Goal: Task Accomplishment & Management: Manage account settings

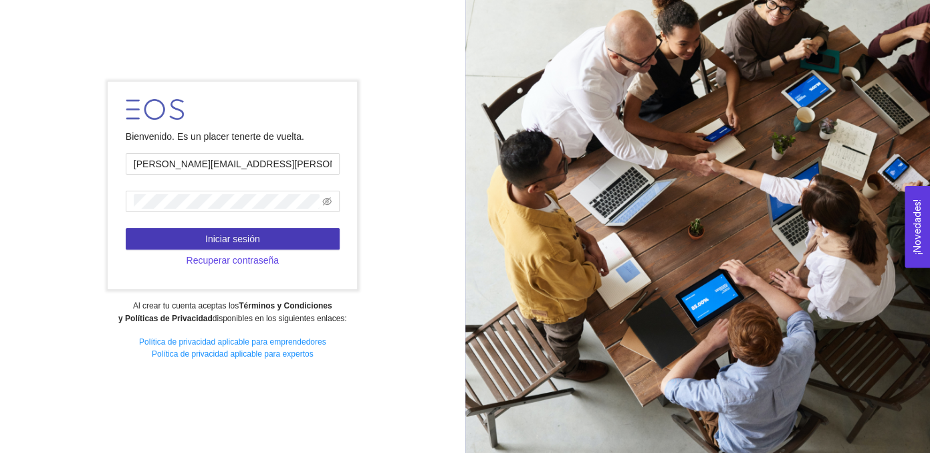
type input "[PERSON_NAME][EMAIL_ADDRESS][PERSON_NAME][PERSON_NAME][DOMAIN_NAME]"
click at [263, 237] on button "Iniciar sesión" at bounding box center [233, 238] width 214 height 21
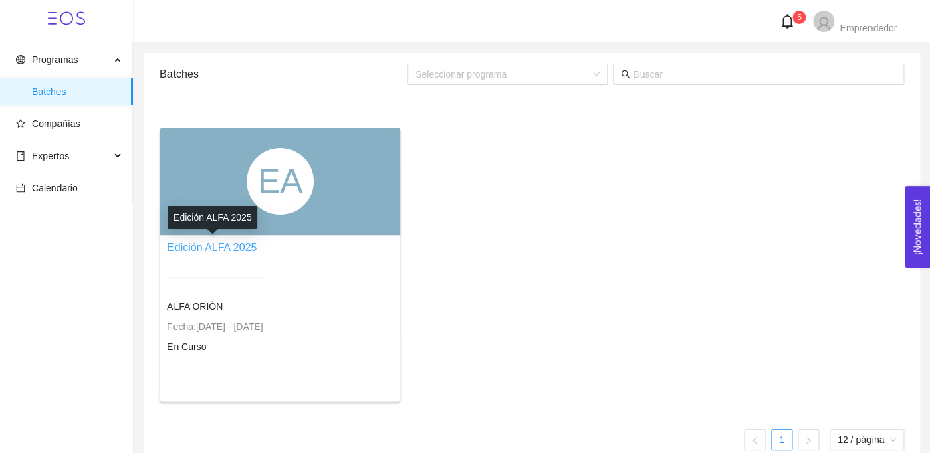
click at [219, 247] on link "Edición ALFA 2025" at bounding box center [212, 246] width 90 height 11
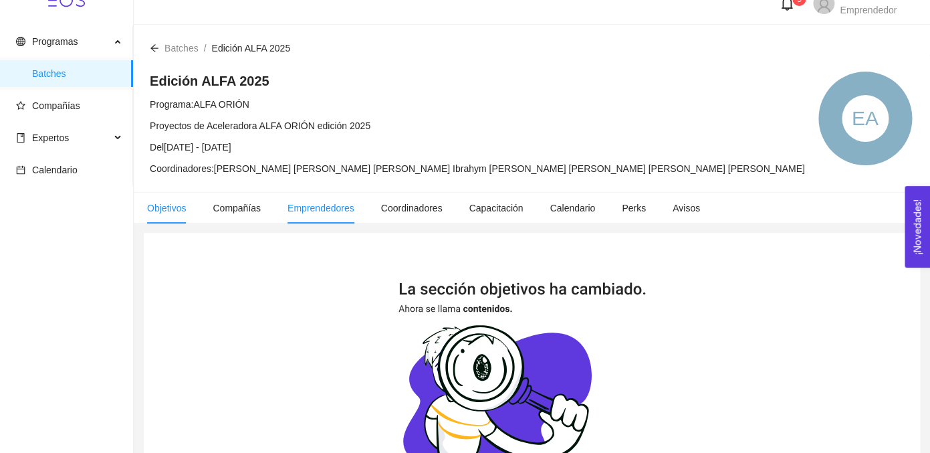
scroll to position [23, 0]
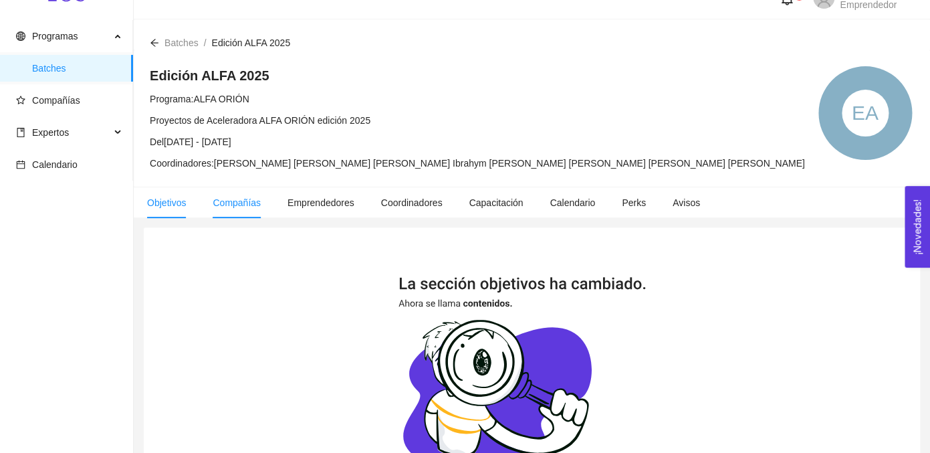
click at [240, 205] on span "Compañías" at bounding box center [237, 202] width 48 height 11
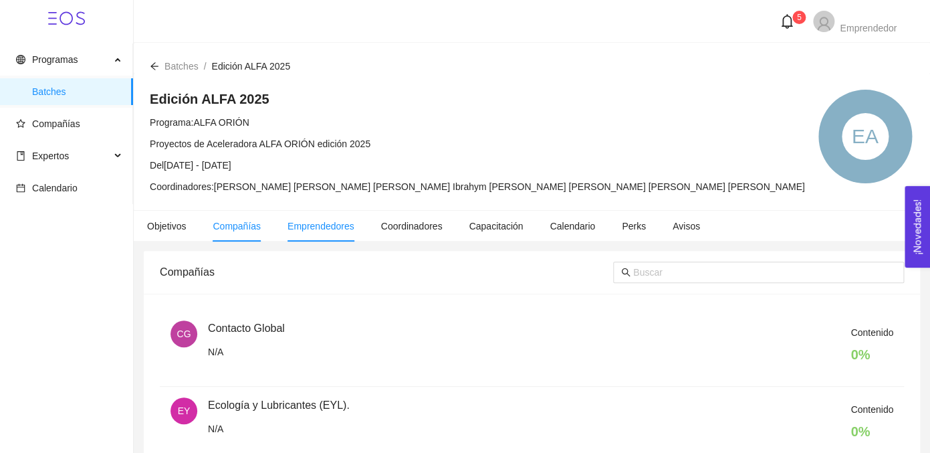
click at [330, 227] on span "Emprendedores" at bounding box center [320, 226] width 67 height 11
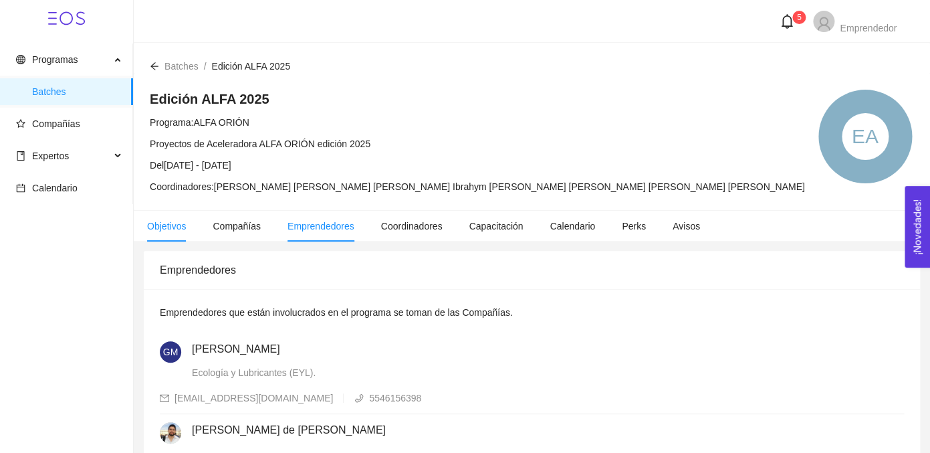
click at [164, 226] on span "Objetivos" at bounding box center [166, 226] width 39 height 11
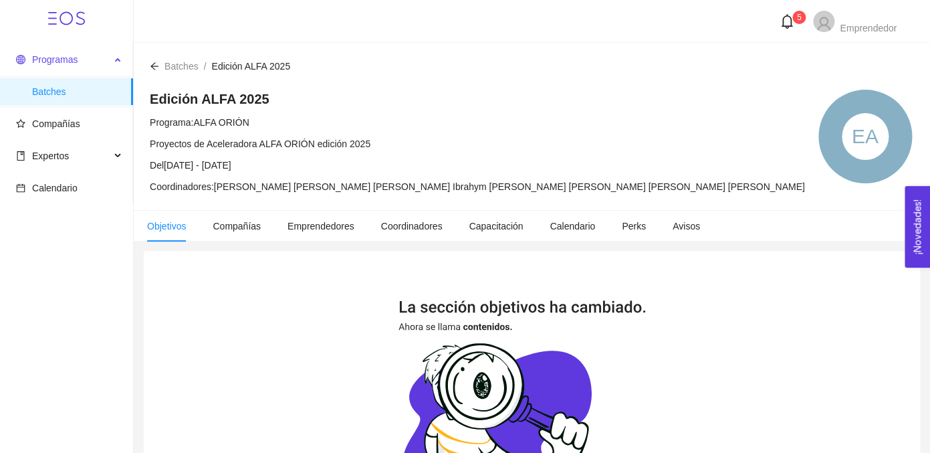
click at [71, 57] on span "Programas" at bounding box center [54, 59] width 45 height 11
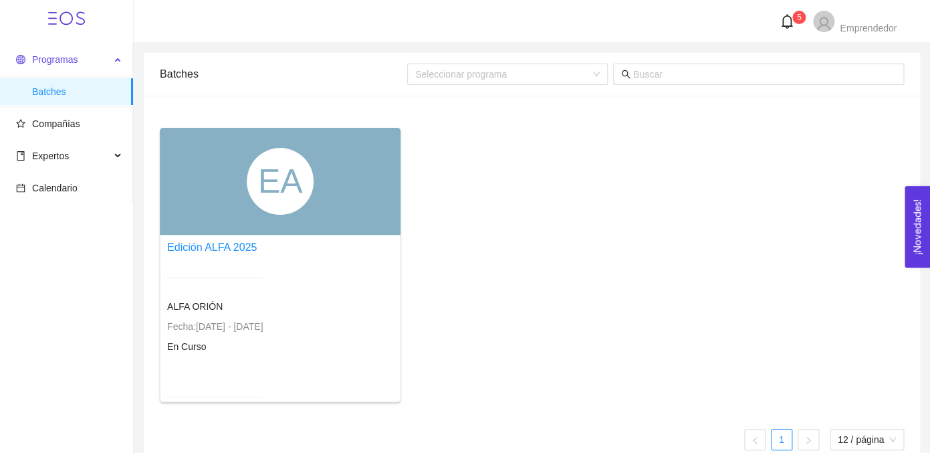
click at [76, 62] on span "Programas" at bounding box center [54, 59] width 45 height 11
click at [245, 205] on div "EA" at bounding box center [280, 181] width 241 height 107
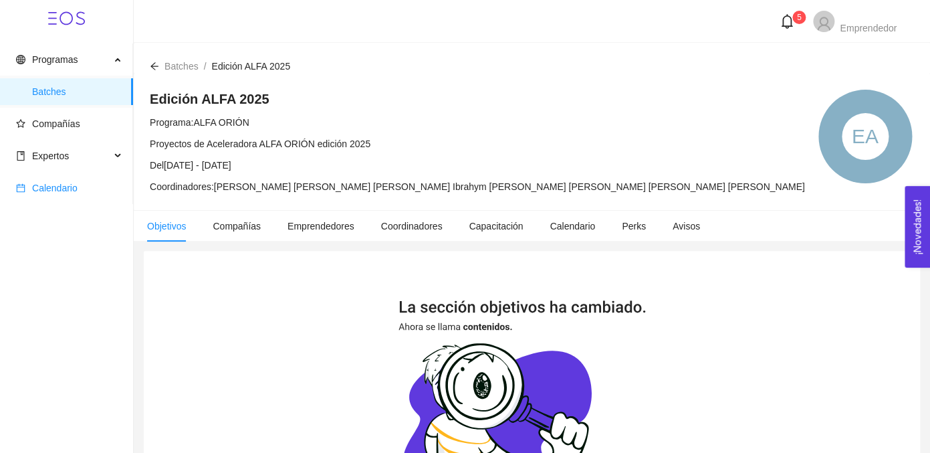
click at [60, 184] on span "Calendario" at bounding box center [54, 187] width 45 height 11
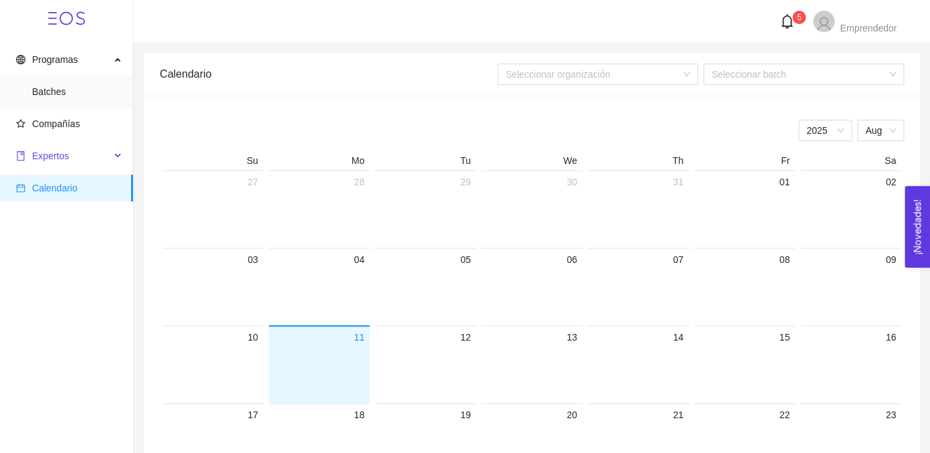
click at [74, 155] on span "Expertos" at bounding box center [63, 155] width 94 height 27
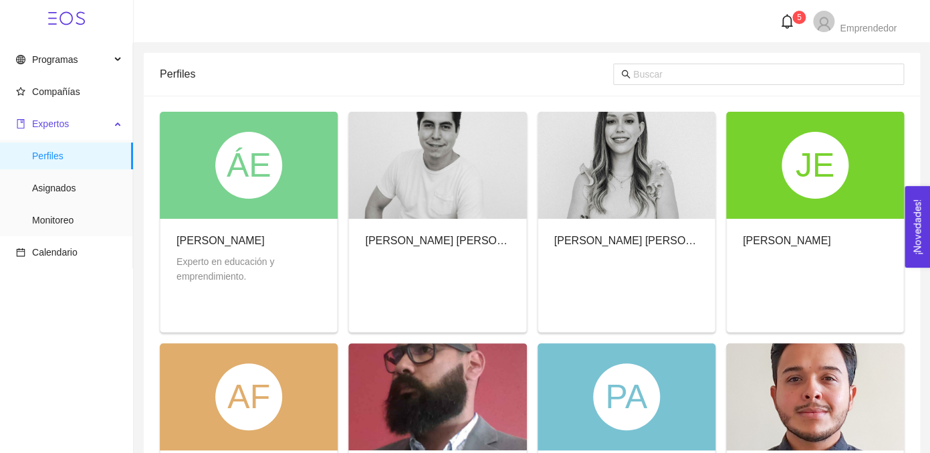
click at [67, 120] on span "Expertos" at bounding box center [50, 123] width 37 height 11
click at [122, 122] on div "Expertos" at bounding box center [66, 123] width 133 height 27
click at [120, 122] on icon at bounding box center [119, 122] width 7 height 0
click at [41, 123] on span "Expertos" at bounding box center [50, 123] width 37 height 11
click at [64, 87] on span "Compañías" at bounding box center [56, 91] width 48 height 11
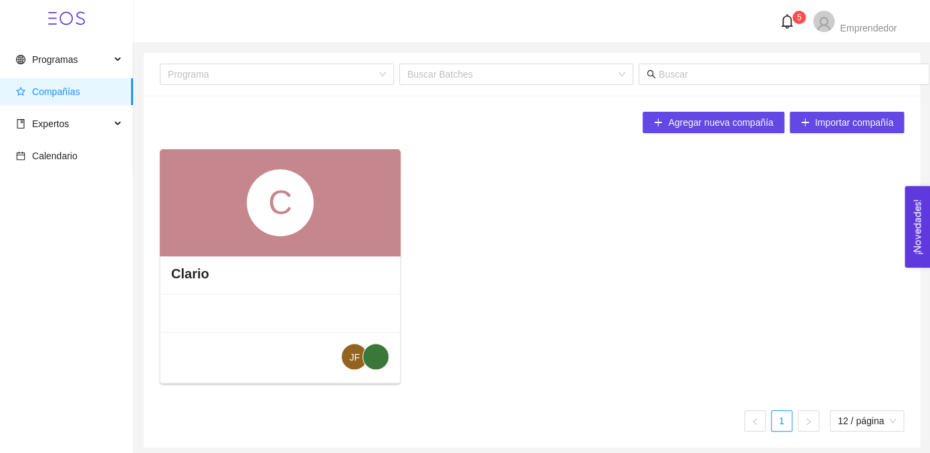
click at [282, 207] on div "C" at bounding box center [280, 202] width 67 height 67
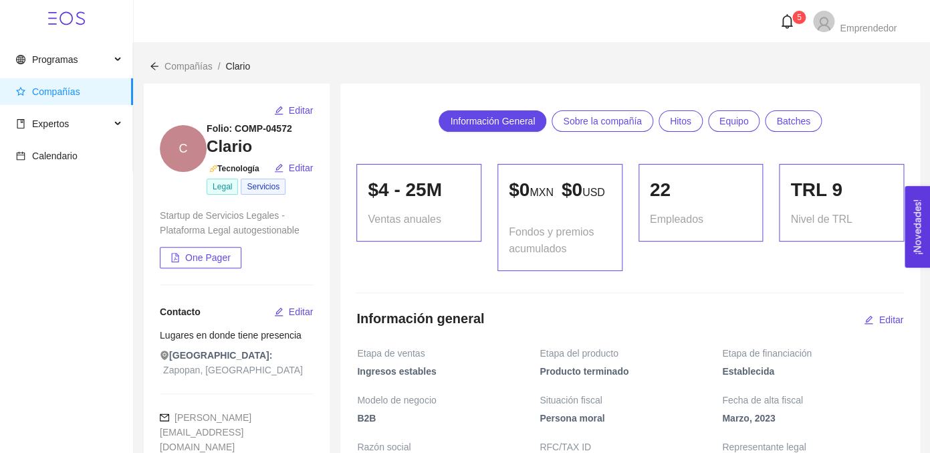
click at [791, 111] on link "Batches" at bounding box center [793, 120] width 57 height 21
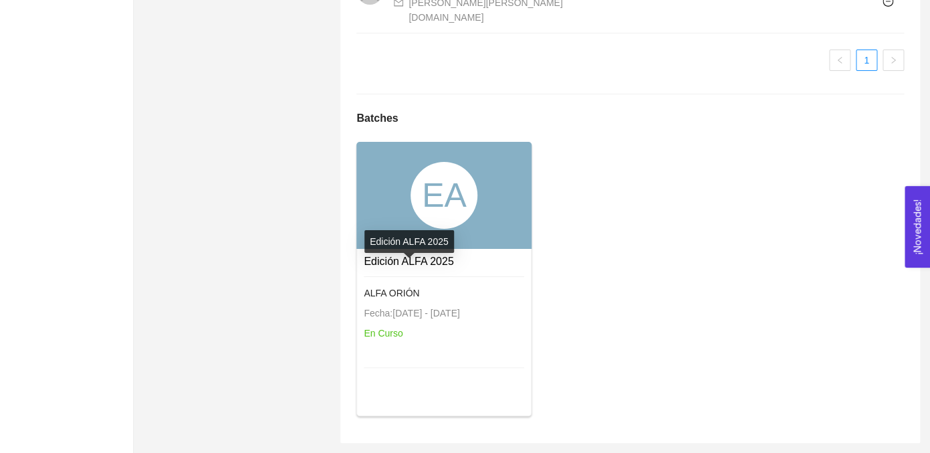
click at [448, 264] on link "Edición ALFA 2025" at bounding box center [409, 260] width 90 height 11
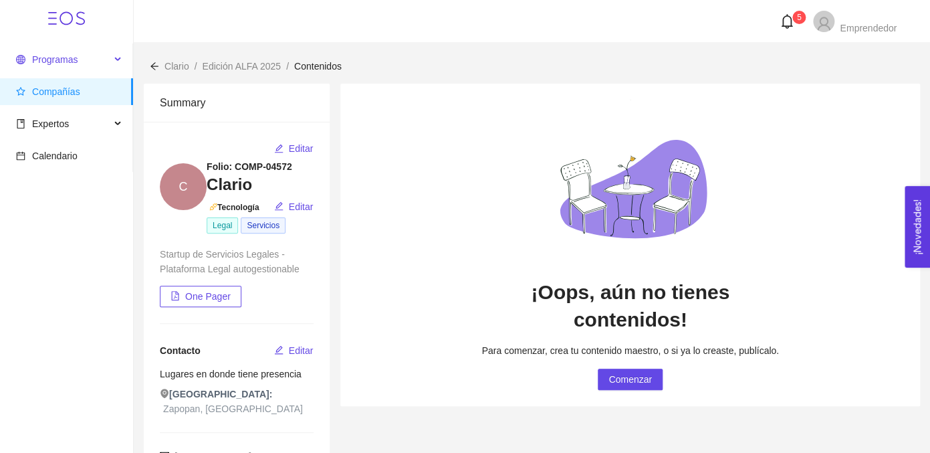
click at [54, 68] on span "Programas" at bounding box center [63, 59] width 94 height 27
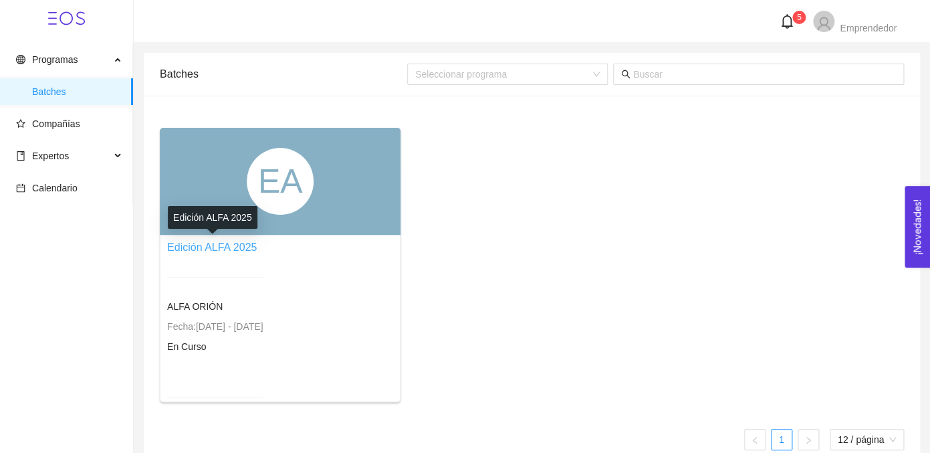
click at [223, 250] on link "Edición ALFA 2025" at bounding box center [212, 246] width 90 height 11
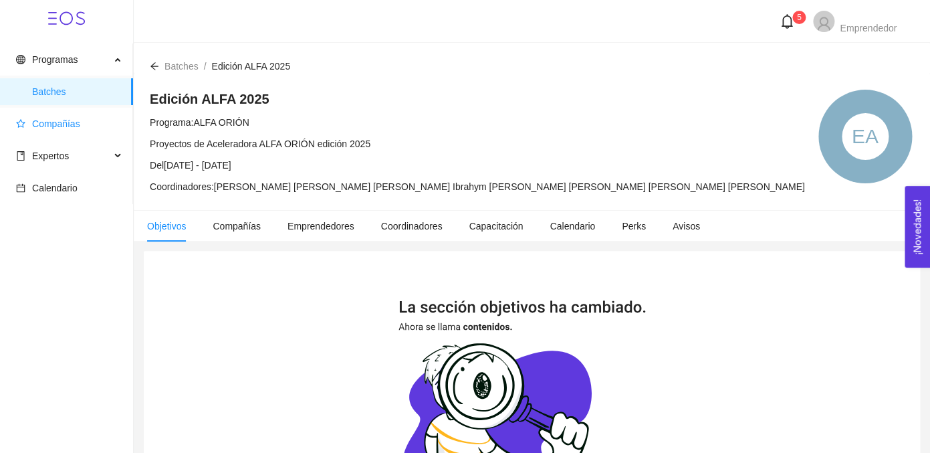
click at [69, 125] on span "Compañías" at bounding box center [56, 123] width 48 height 11
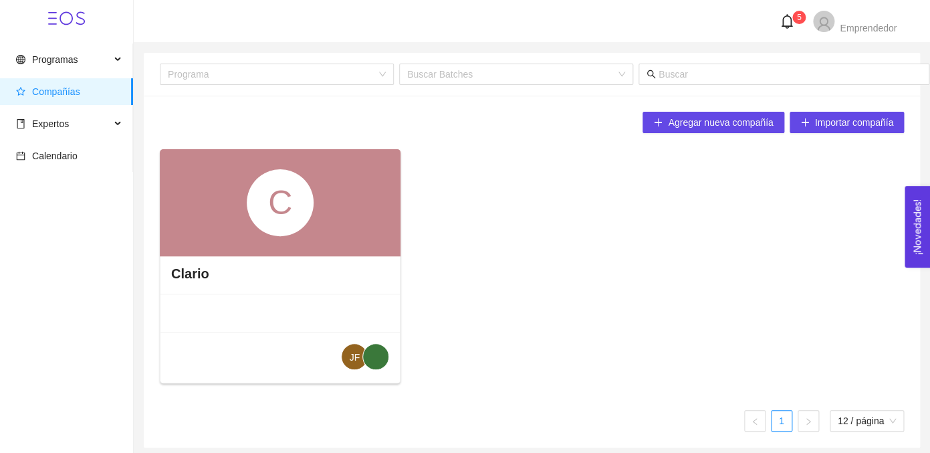
click at [282, 227] on div "C" at bounding box center [280, 202] width 67 height 67
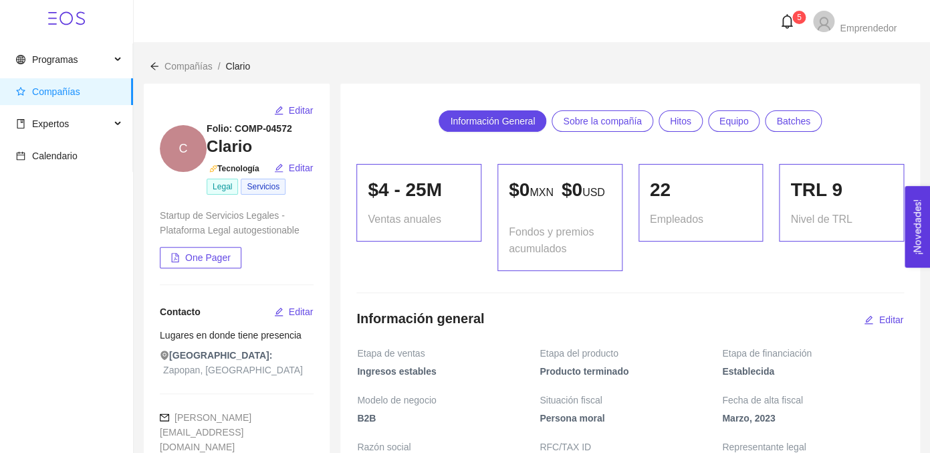
click at [414, 213] on span "Ventas anuales" at bounding box center [404, 219] width 73 height 17
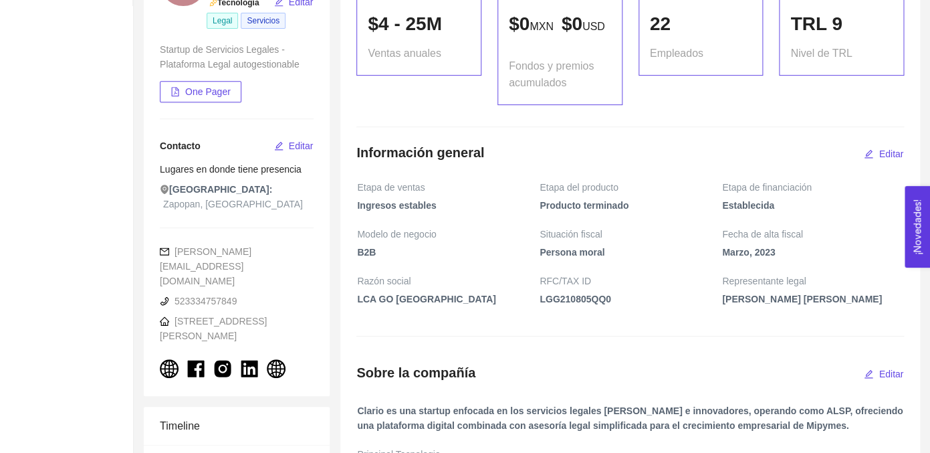
scroll to position [168, 0]
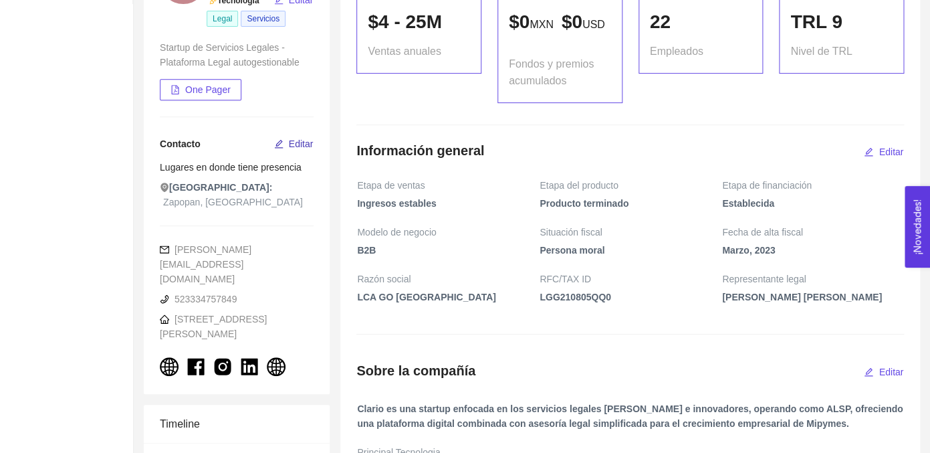
click at [300, 138] on span "Editar" at bounding box center [301, 143] width 25 height 15
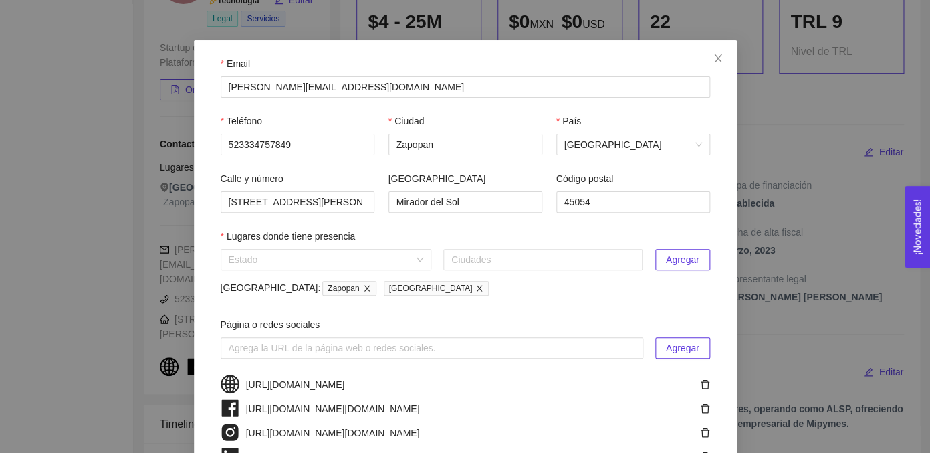
scroll to position [31, 0]
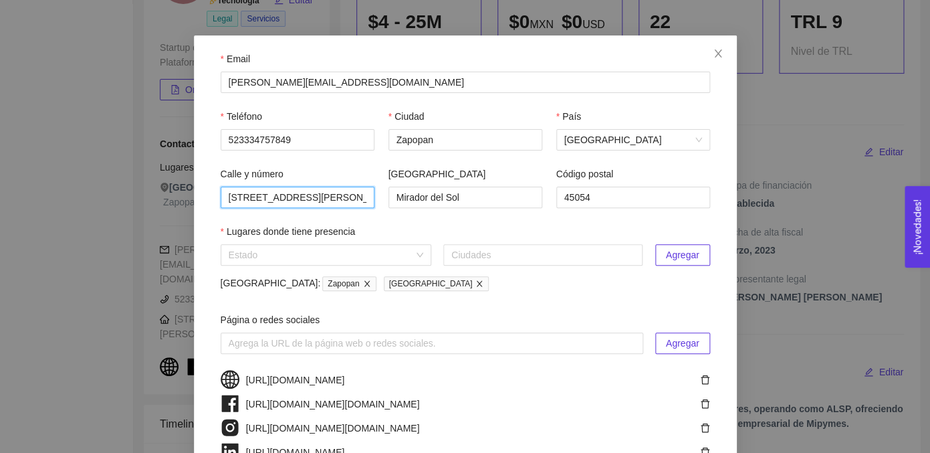
click at [282, 197] on input "[STREET_ADDRESS][PERSON_NAME]" at bounding box center [298, 196] width 154 height 21
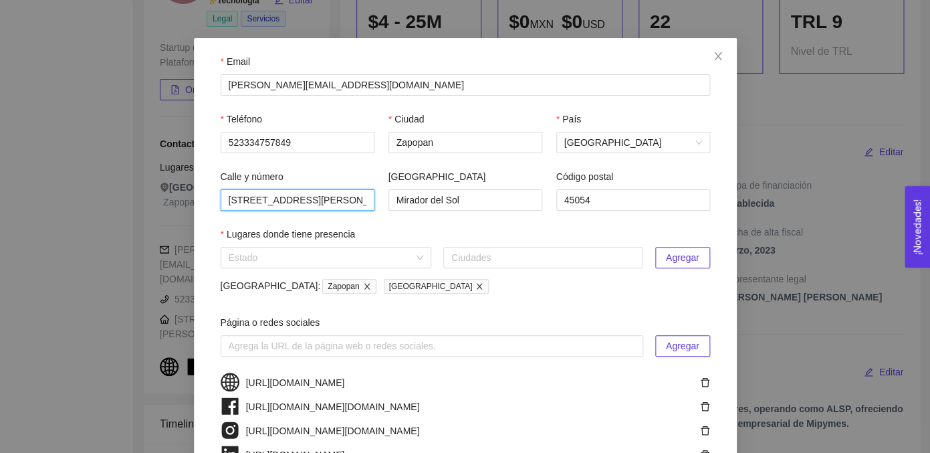
scroll to position [0, 0]
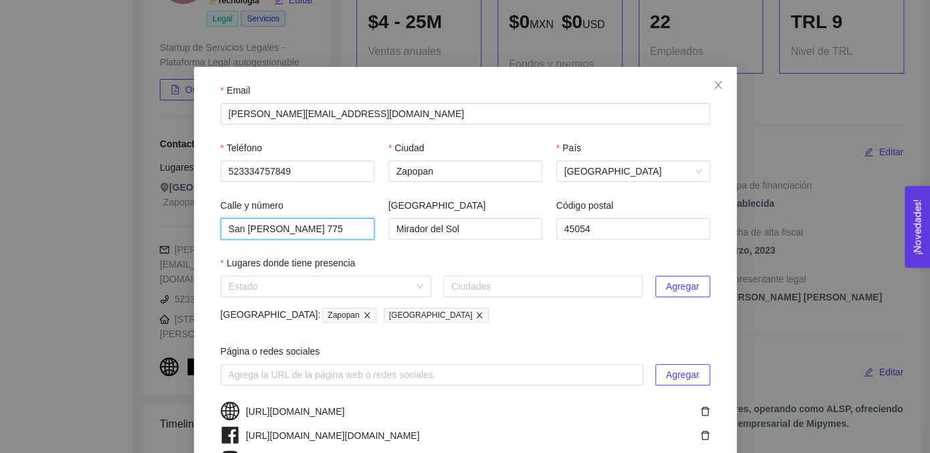
type input "San [PERSON_NAME] 775"
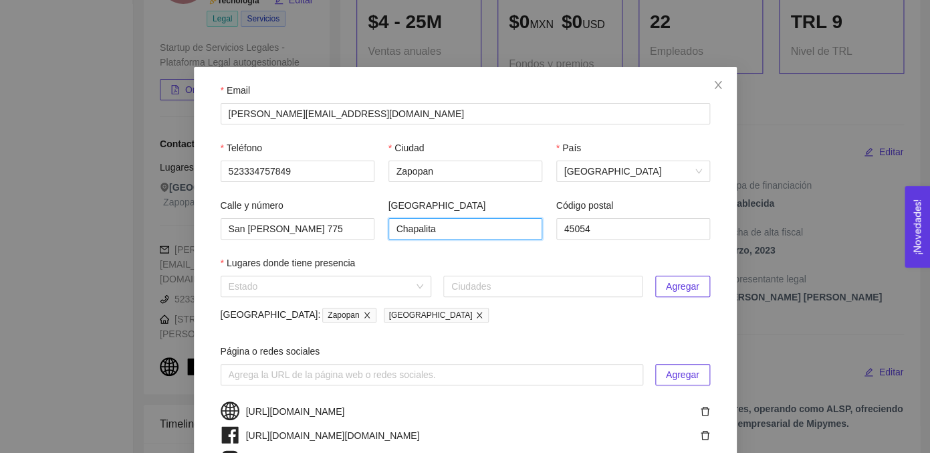
type input "Chapalita"
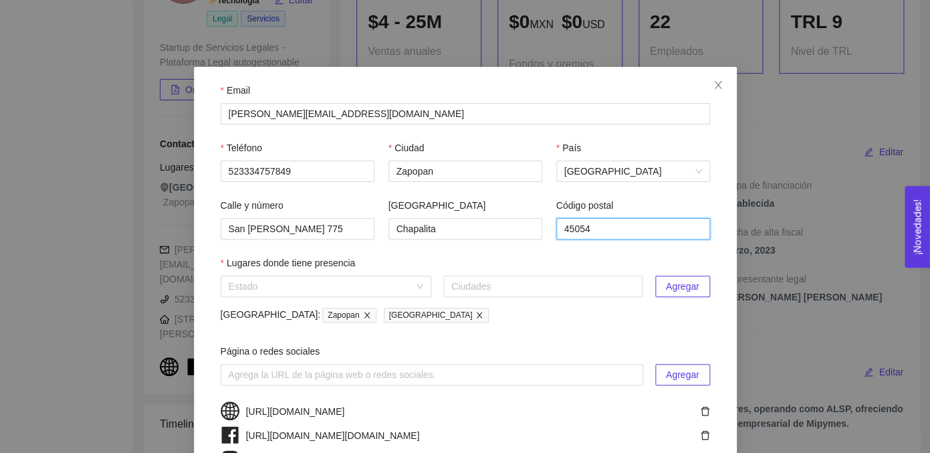
click at [616, 232] on input "45054" at bounding box center [633, 228] width 154 height 21
type input "444620"
click at [310, 296] on input "search" at bounding box center [321, 286] width 185 height 20
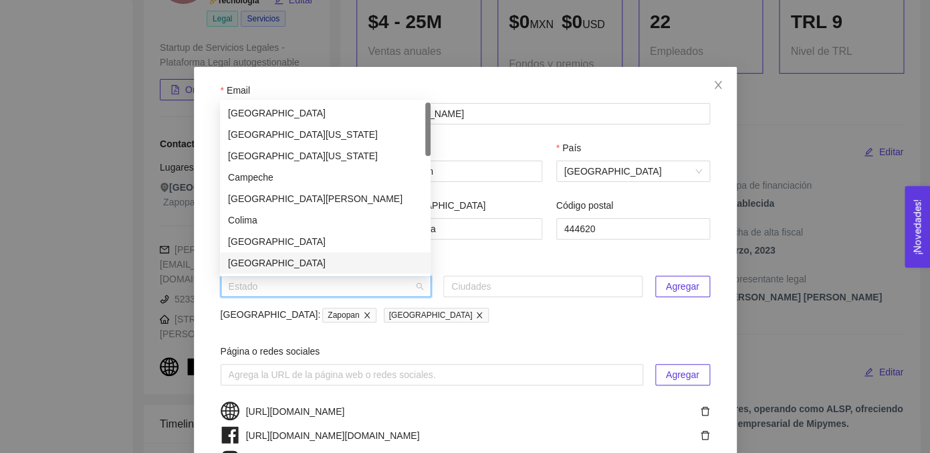
click at [324, 296] on input "search" at bounding box center [321, 286] width 185 height 20
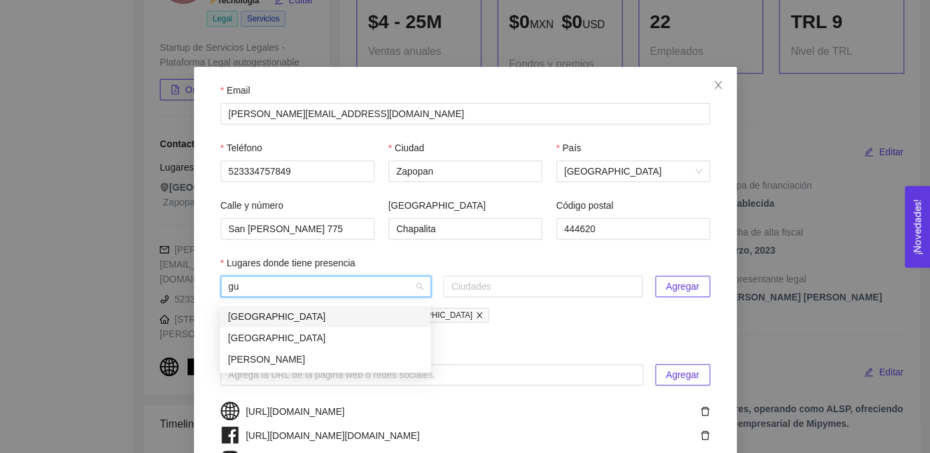
type input "g"
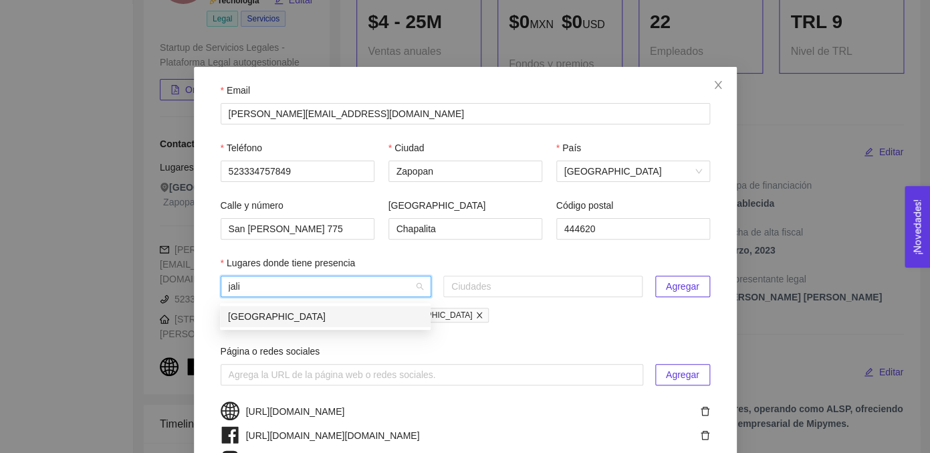
click at [266, 318] on div "[GEOGRAPHIC_DATA]" at bounding box center [325, 316] width 195 height 15
type input "jali"
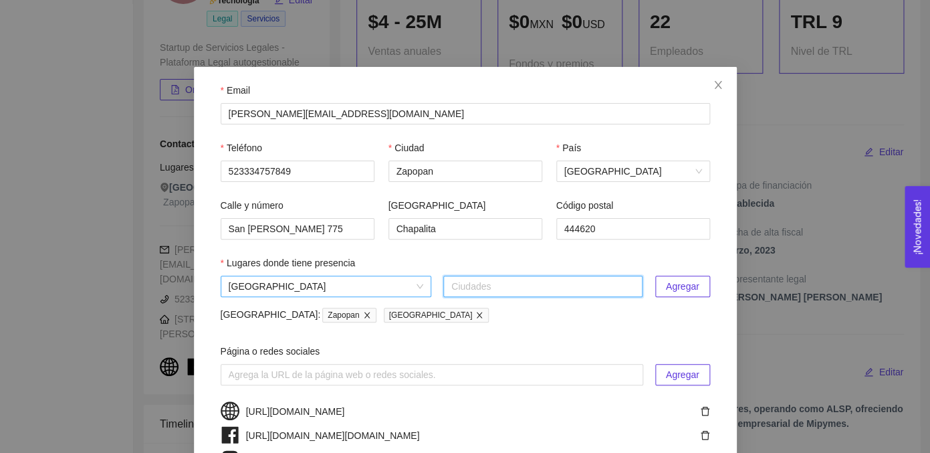
click at [313, 289] on span "[GEOGRAPHIC_DATA]" at bounding box center [326, 286] width 195 height 20
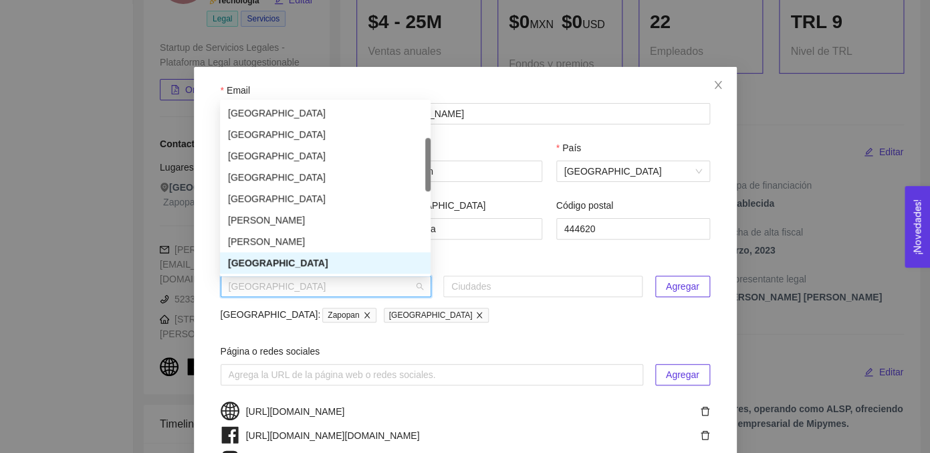
scroll to position [128, 0]
click at [248, 130] on div "[GEOGRAPHIC_DATA]" at bounding box center [325, 134] width 195 height 15
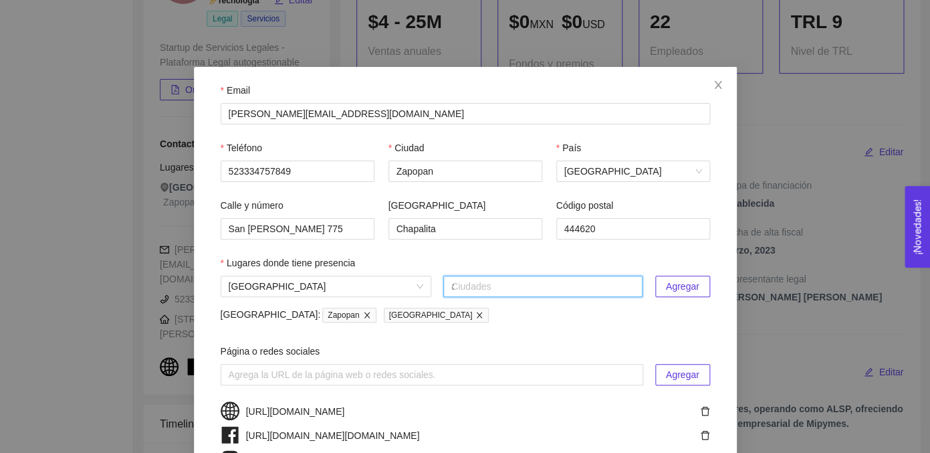
type input "ch"
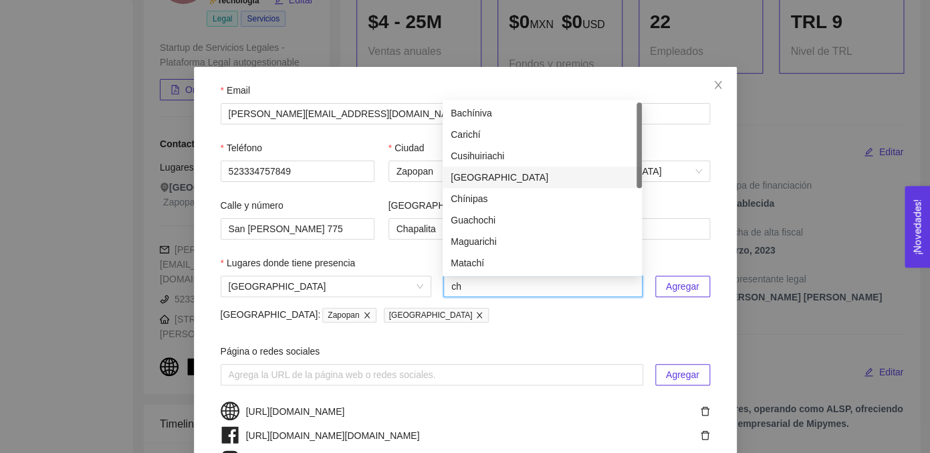
click at [508, 182] on div "[GEOGRAPHIC_DATA]" at bounding box center [542, 177] width 183 height 15
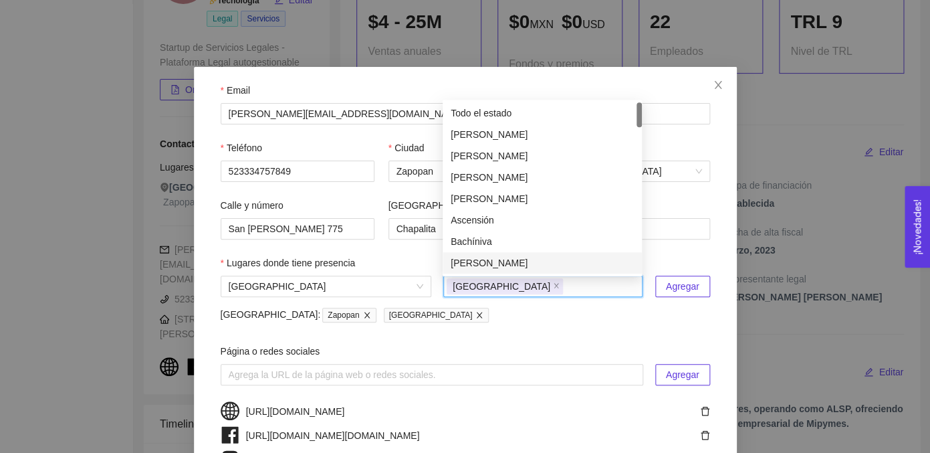
click at [671, 293] on span "Agregar" at bounding box center [682, 286] width 33 height 15
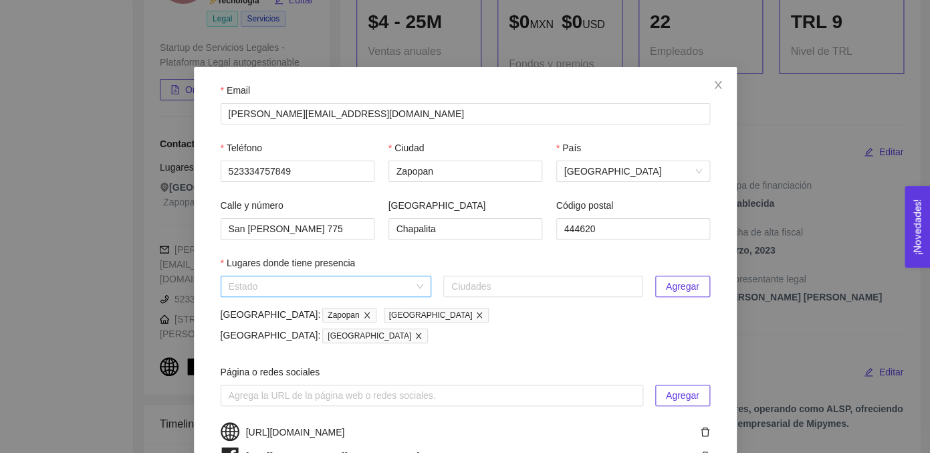
click at [315, 285] on input "search" at bounding box center [321, 286] width 185 height 20
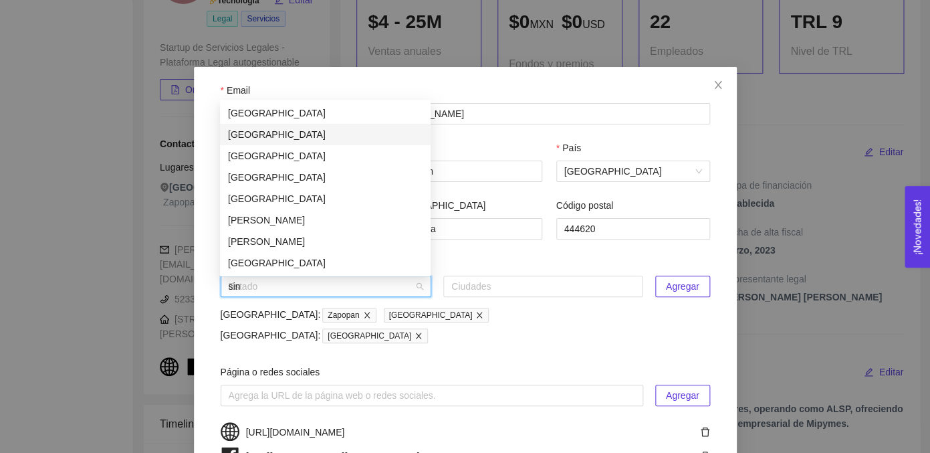
scroll to position [0, 0]
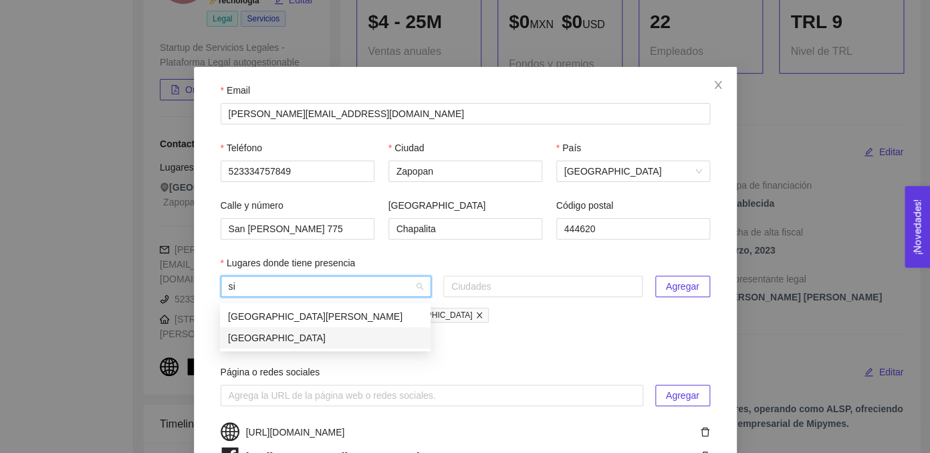
click at [269, 336] on div "[GEOGRAPHIC_DATA]" at bounding box center [325, 337] width 195 height 15
type input "si"
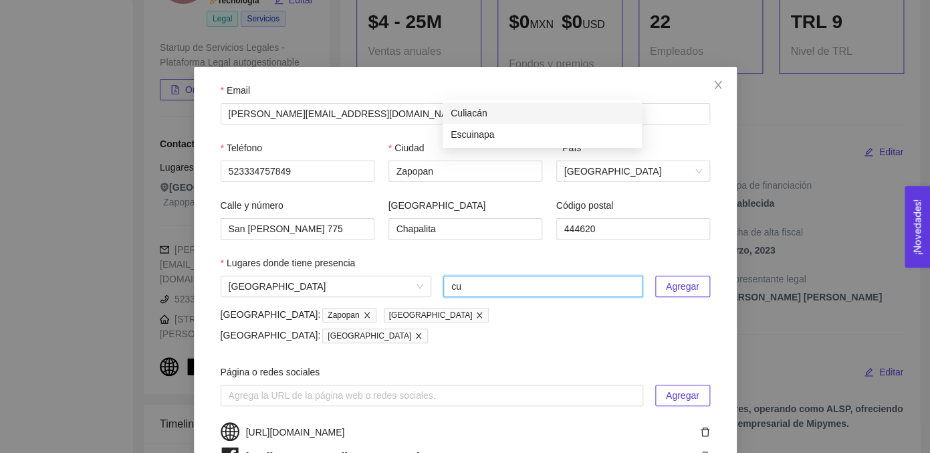
type input "cul"
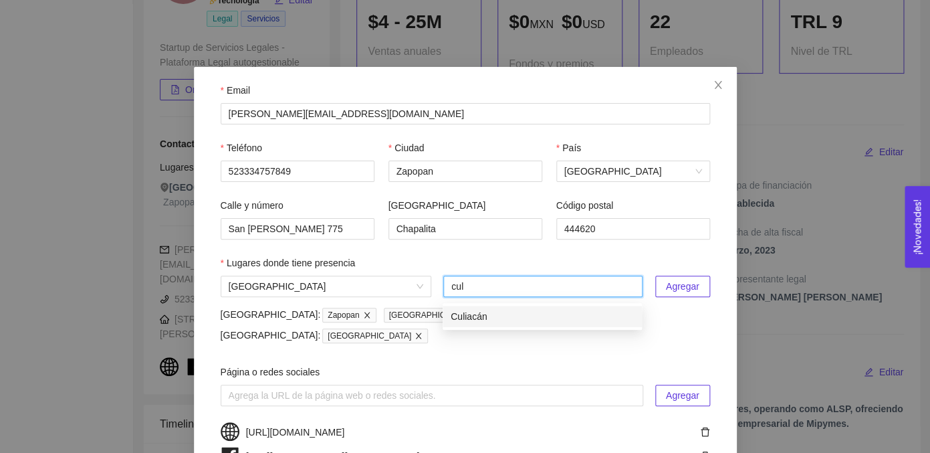
click at [537, 322] on div "Culiacán" at bounding box center [542, 316] width 183 height 15
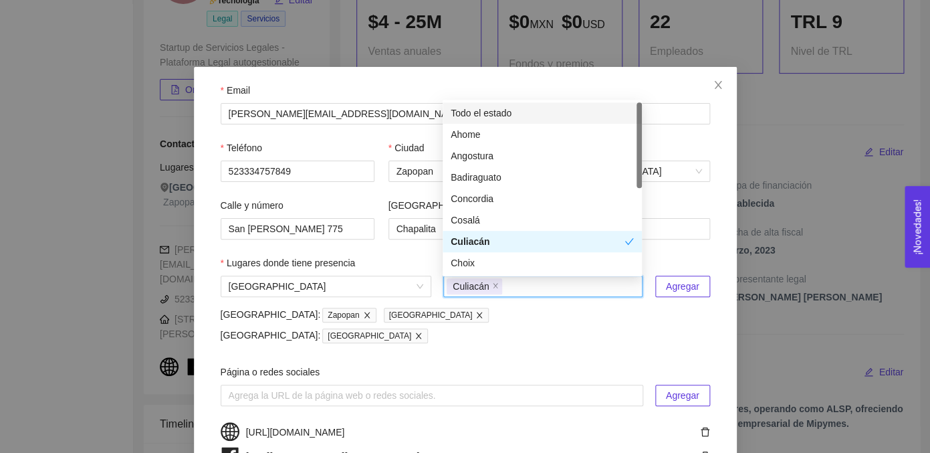
click at [692, 292] on span "Agregar" at bounding box center [682, 286] width 33 height 15
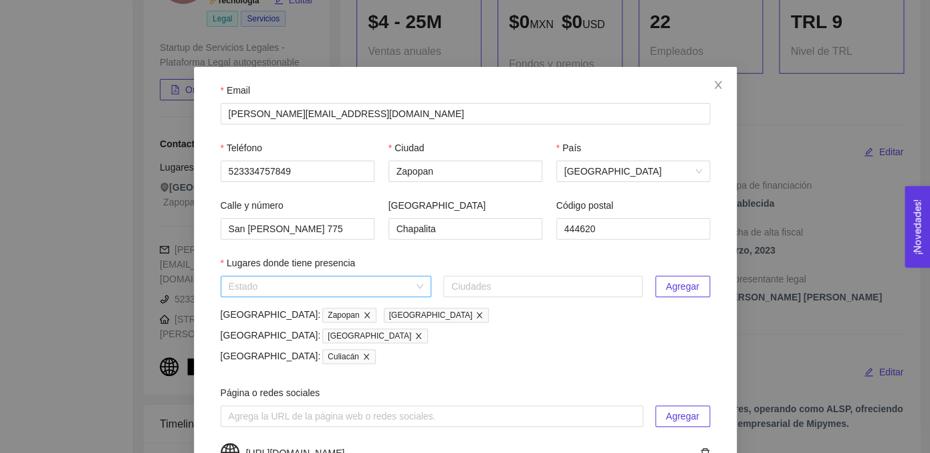
click at [334, 293] on input "search" at bounding box center [321, 286] width 185 height 20
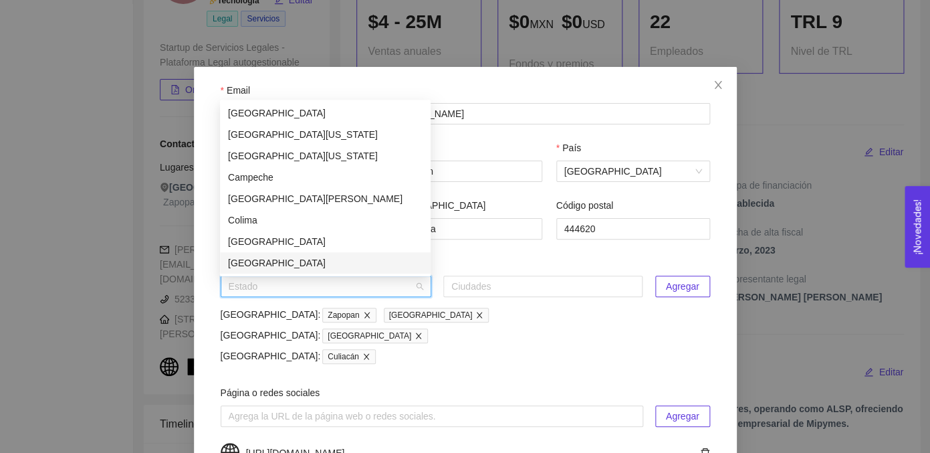
click at [420, 353] on div "[GEOGRAPHIC_DATA]: Culiacán" at bounding box center [465, 355] width 489 height 15
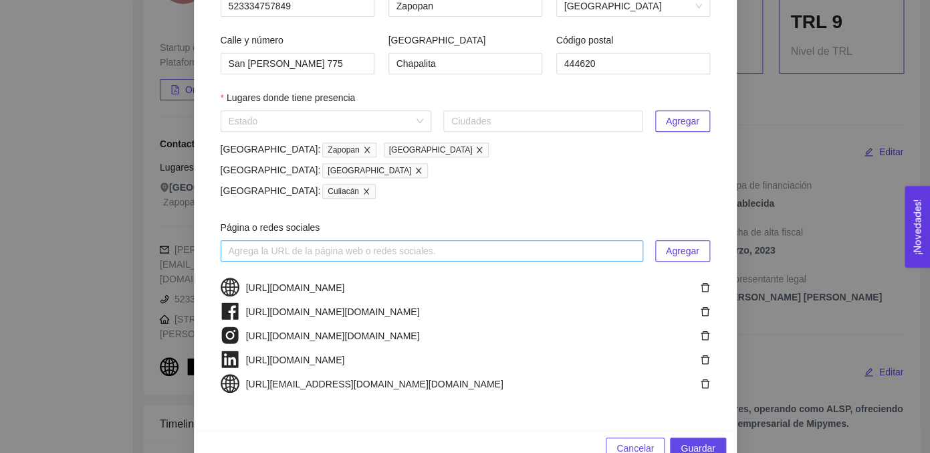
scroll to position [198, 0]
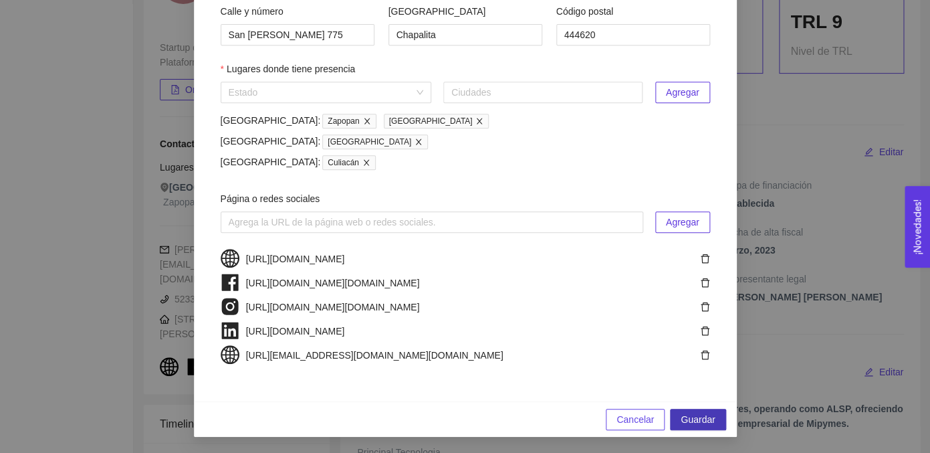
click at [692, 413] on span "Guardar" at bounding box center [697, 419] width 34 height 15
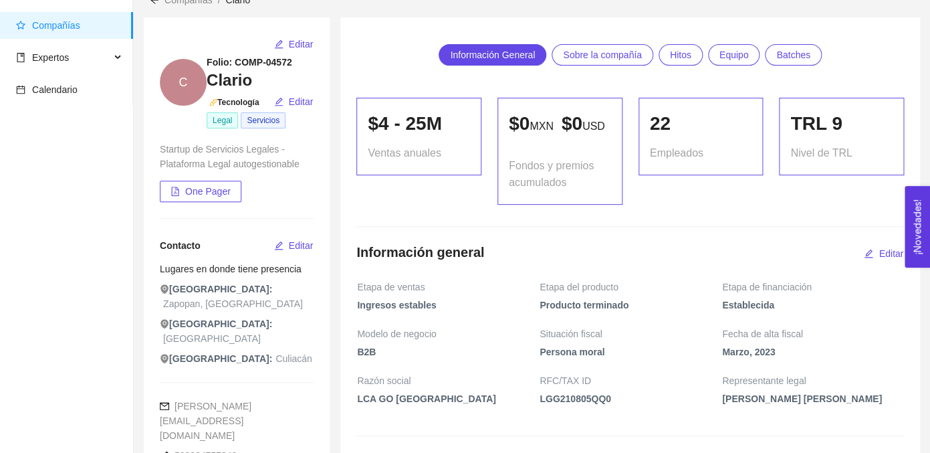
scroll to position [0, 0]
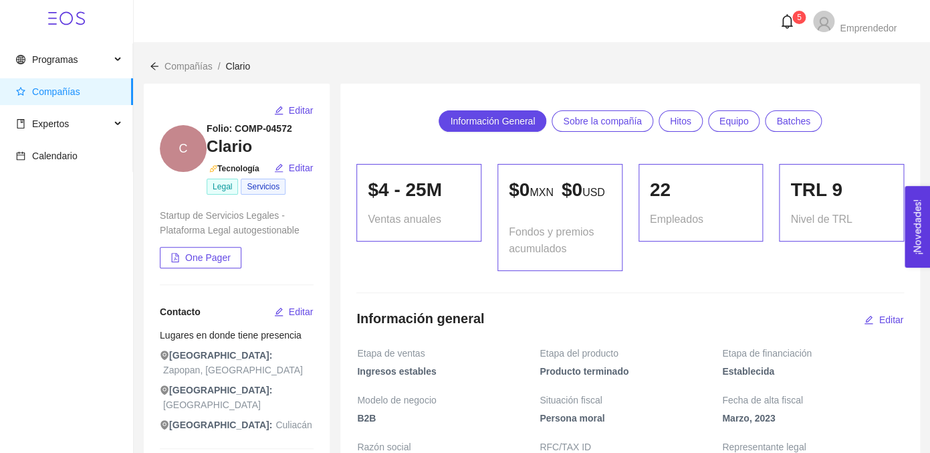
click at [69, 91] on span "Compañías" at bounding box center [56, 91] width 48 height 11
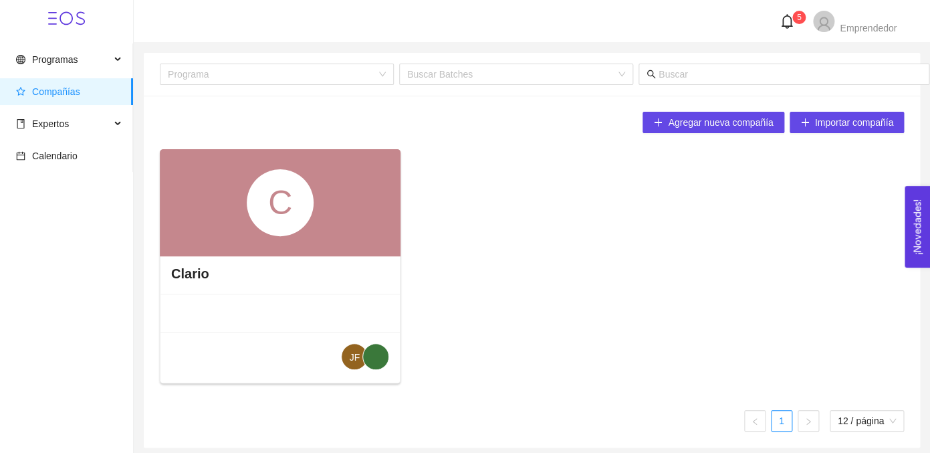
click at [913, 212] on button "¡Novedades! 0" at bounding box center [916, 227] width 25 height 82
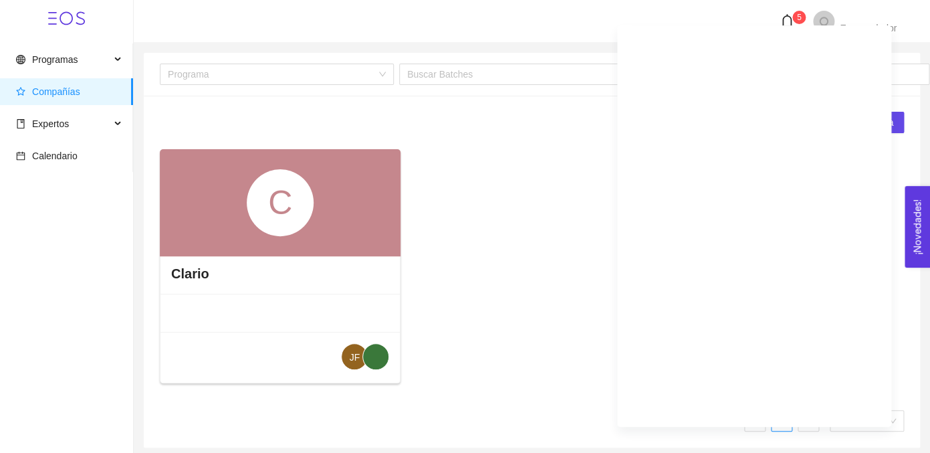
click at [500, 309] on div "C Clario JF" at bounding box center [531, 271] width 755 height 245
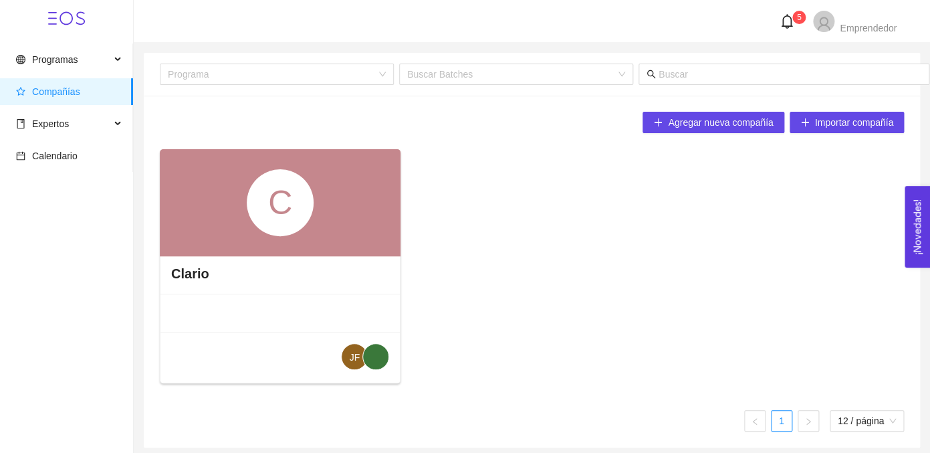
click at [792, 23] on icon "bell" at bounding box center [786, 21] width 15 height 15
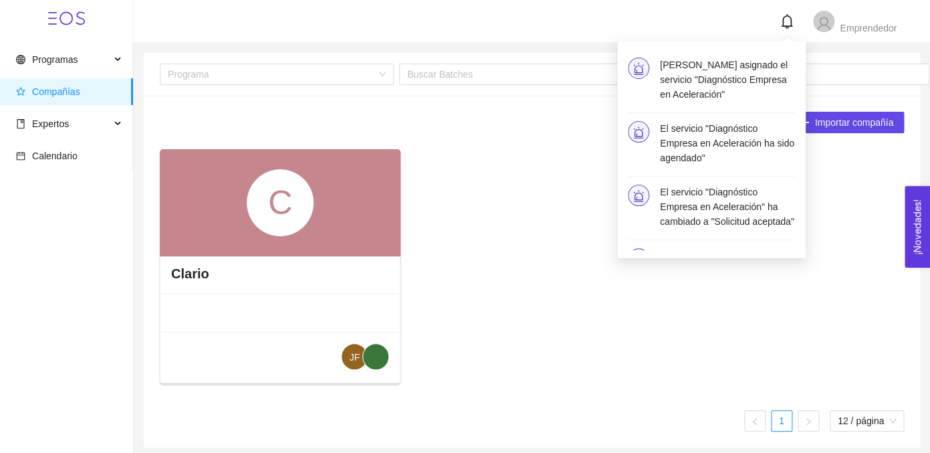
click at [699, 91] on h4 "[PERSON_NAME] asignado el servicio "Diagnóstico Empresa en Aceleración"" at bounding box center [727, 79] width 135 height 44
click at [675, 90] on h4 "[PERSON_NAME] asignado el servicio "Diagnóstico Empresa en Aceleración"" at bounding box center [727, 79] width 135 height 44
click at [684, 136] on h4 "El servicio "Diagnóstico Empresa en Aceleración ha sido agendado"" at bounding box center [727, 143] width 135 height 44
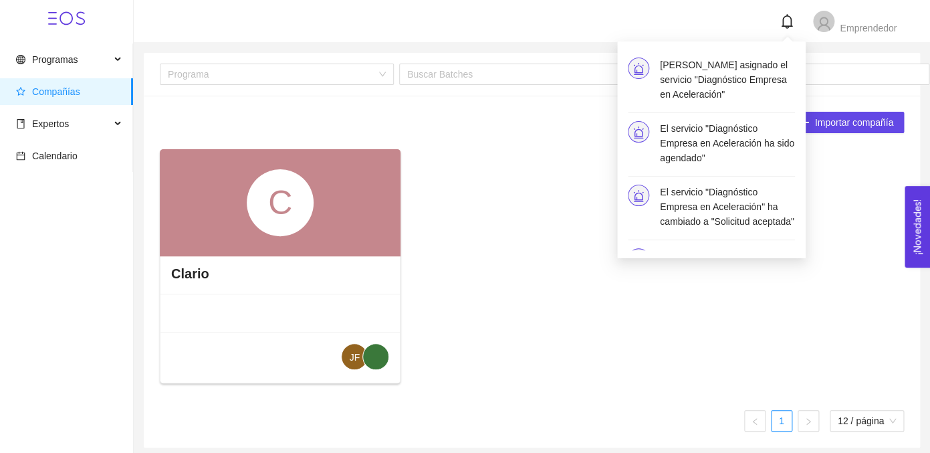
click at [684, 221] on h4 "El servicio "Diagnóstico Empresa en Aceleración" ha cambiado a "Solicitud acept…" at bounding box center [727, 206] width 135 height 44
click at [537, 182] on div "C Clario JF" at bounding box center [531, 271] width 755 height 245
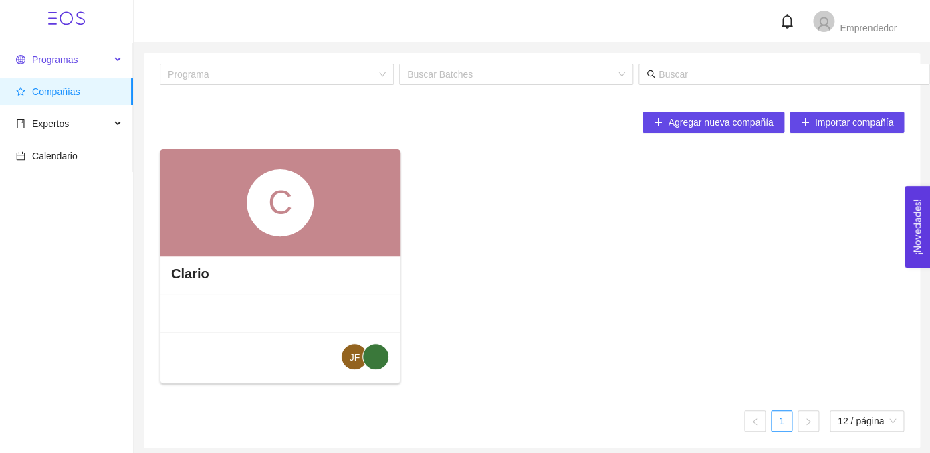
click at [82, 61] on span "Programas" at bounding box center [63, 59] width 94 height 27
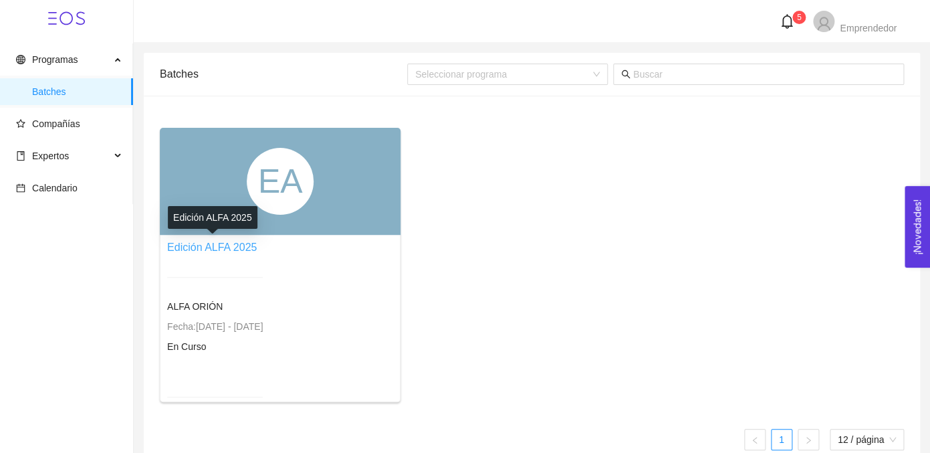
click at [218, 245] on link "Edición ALFA 2025" at bounding box center [212, 246] width 90 height 11
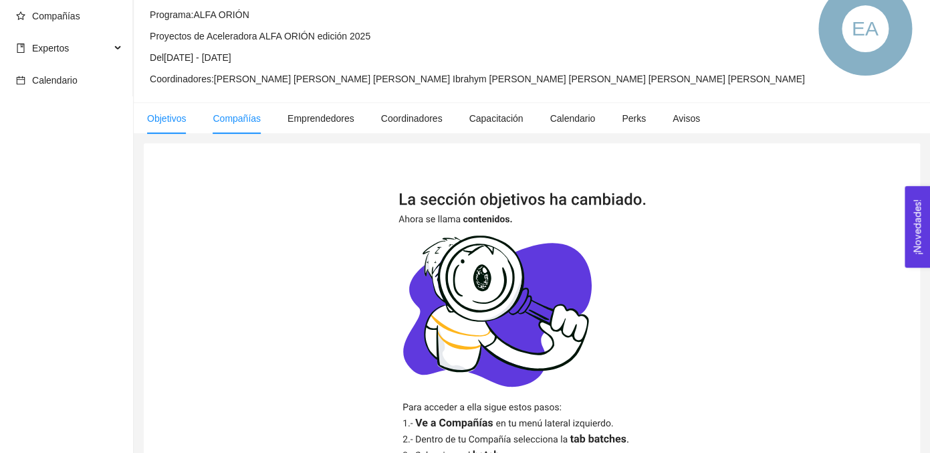
scroll to position [275, 0]
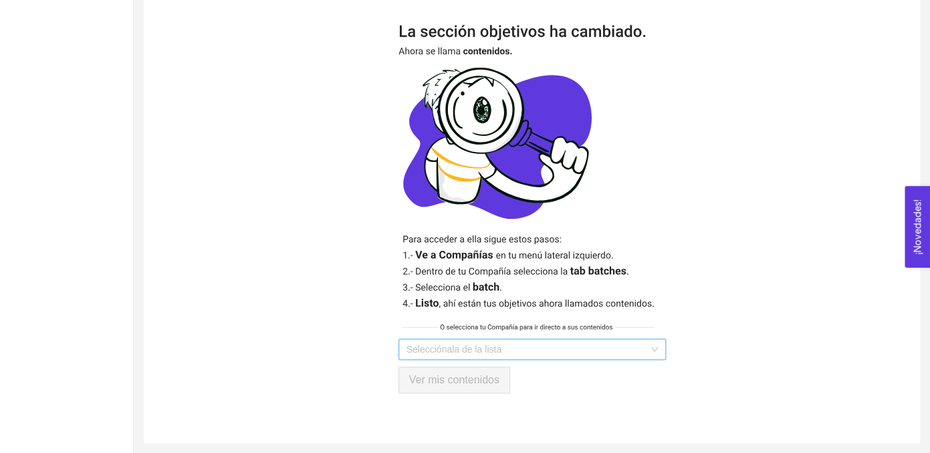
click at [438, 352] on input "search" at bounding box center [527, 349] width 242 height 20
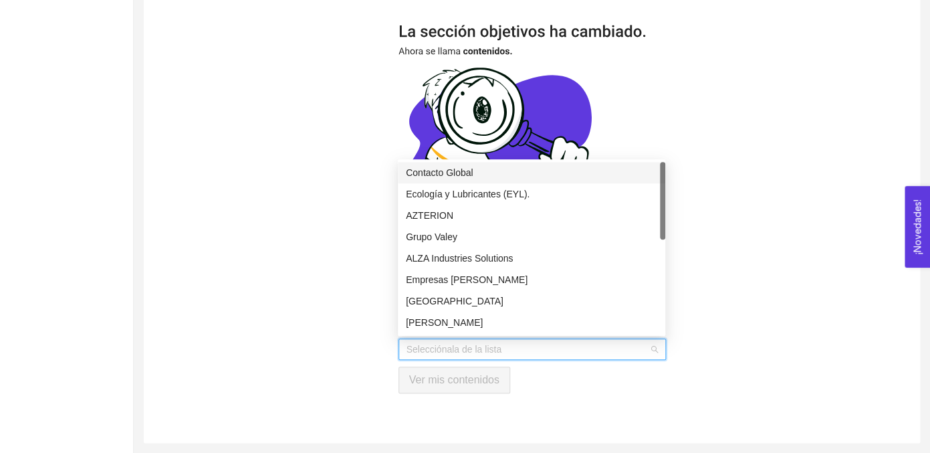
click at [319, 293] on div "Selecciónala de la lista Ver mis contenidos" at bounding box center [532, 208] width 776 height 467
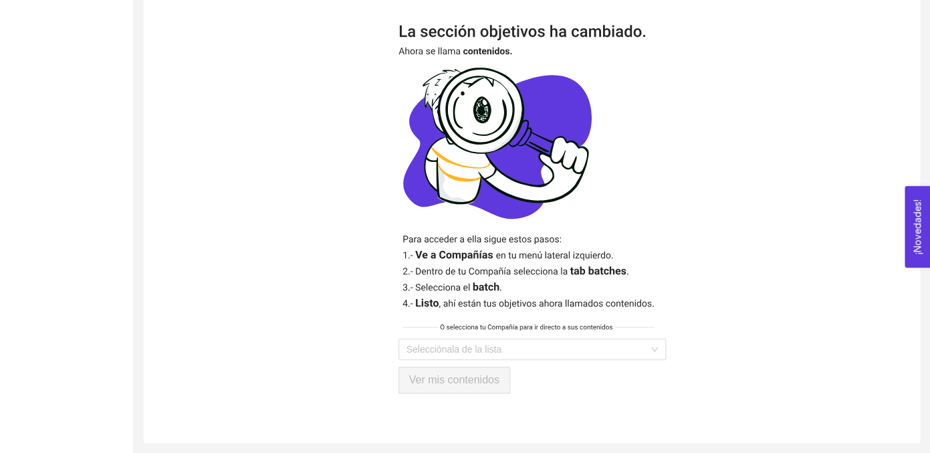
scroll to position [0, 0]
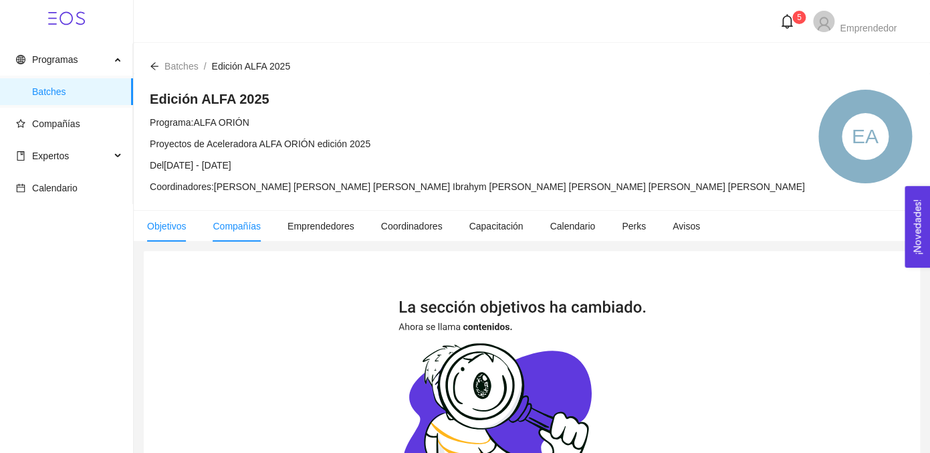
click at [243, 223] on span "Compañías" at bounding box center [237, 226] width 48 height 11
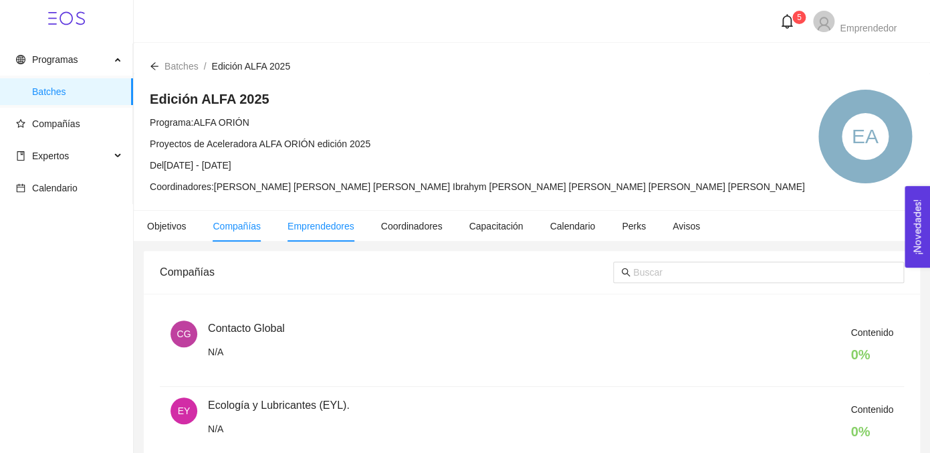
click at [339, 220] on li "Emprendedores" at bounding box center [321, 226] width 94 height 31
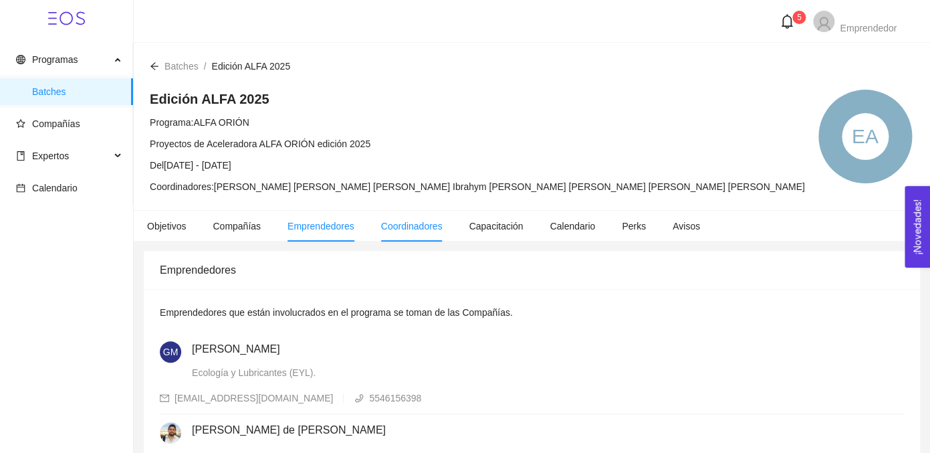
click at [398, 229] on span "Coordinadores" at bounding box center [411, 226] width 61 height 11
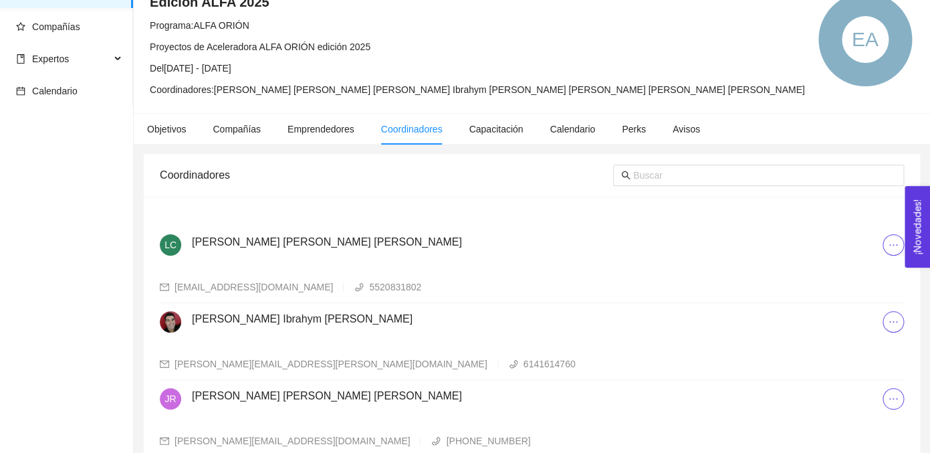
scroll to position [96, 0]
click at [498, 130] on span "Capacitación" at bounding box center [496, 129] width 54 height 11
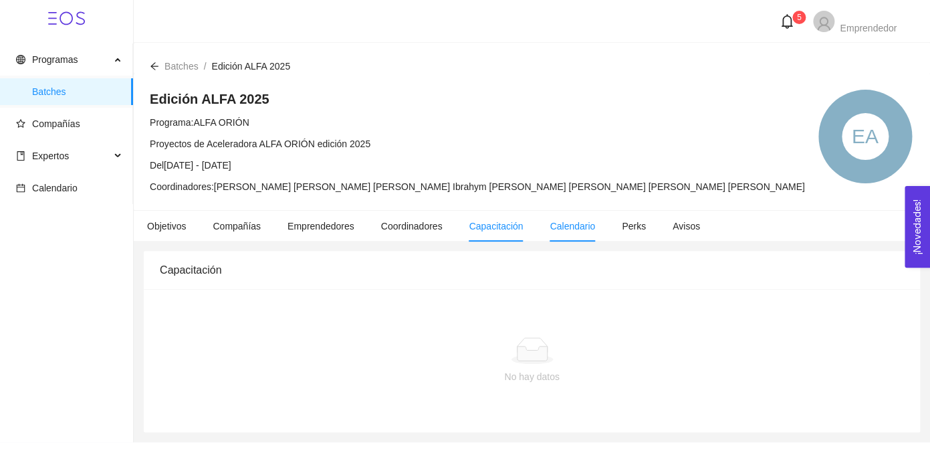
click at [592, 223] on span "Calendario" at bounding box center [571, 226] width 45 height 11
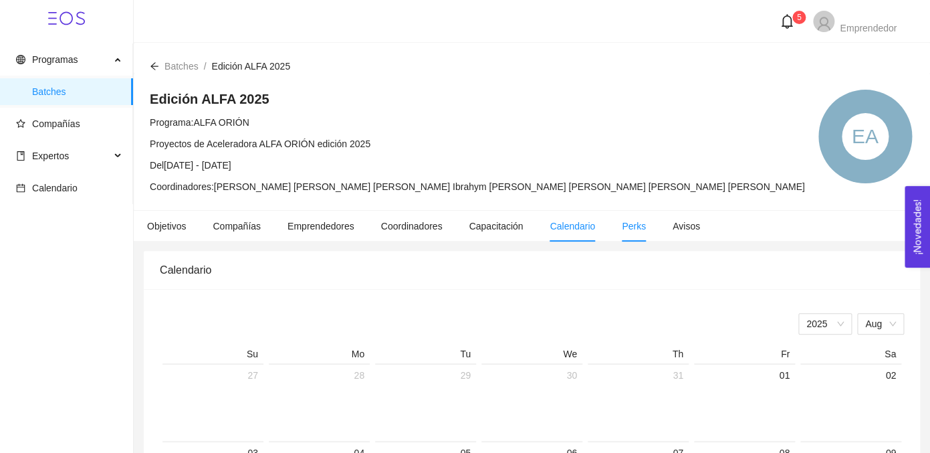
click at [638, 229] on span "Perks" at bounding box center [634, 226] width 24 height 11
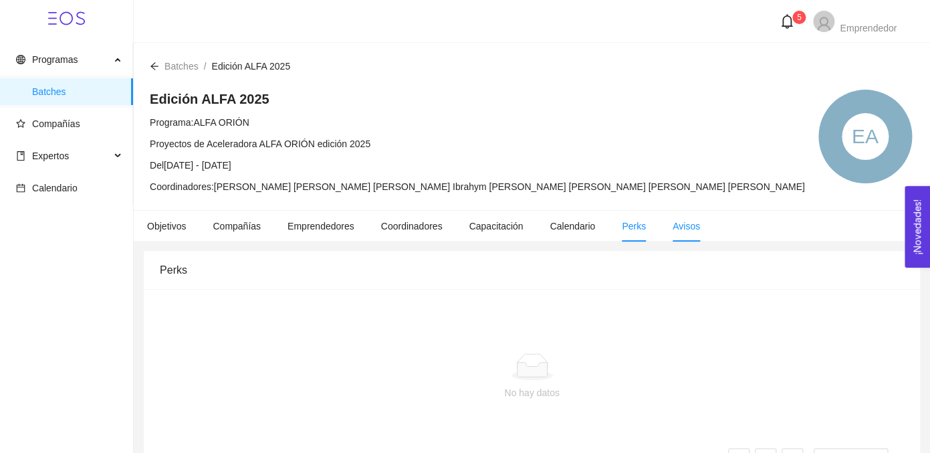
click at [700, 231] on span "Avisos" at bounding box center [685, 226] width 27 height 11
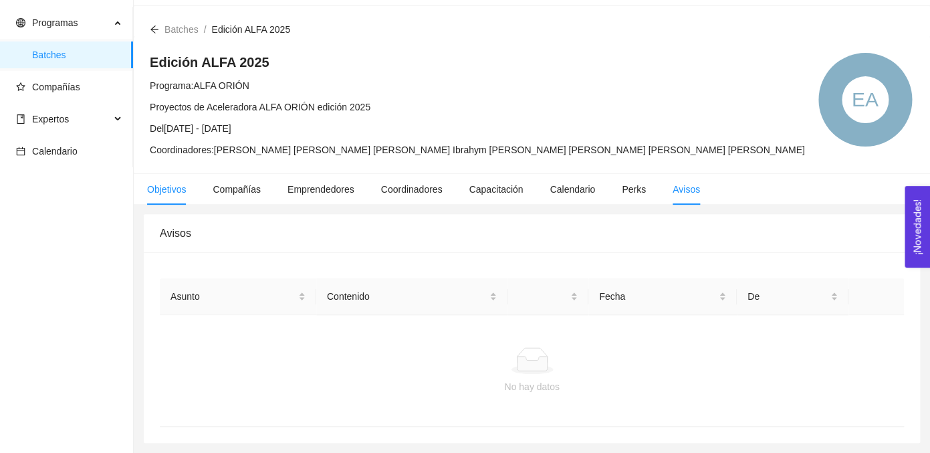
click at [164, 188] on span "Objetivos" at bounding box center [166, 189] width 39 height 11
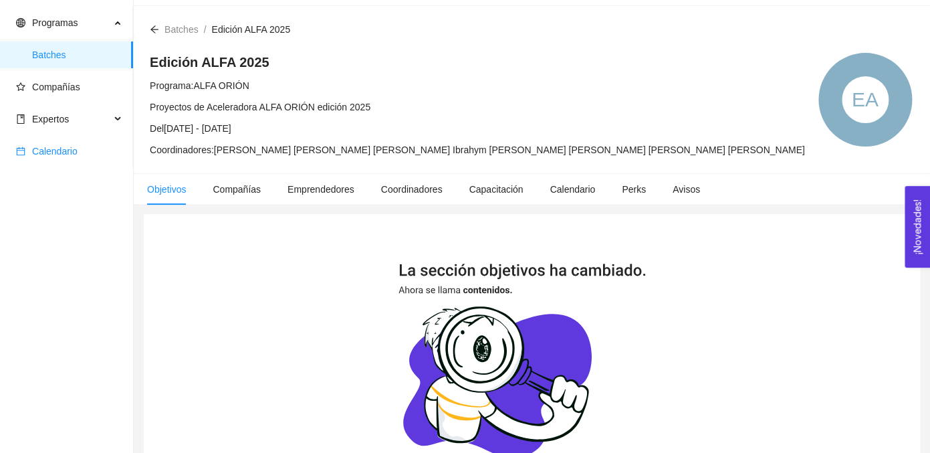
click at [86, 149] on span "Calendario" at bounding box center [69, 151] width 106 height 27
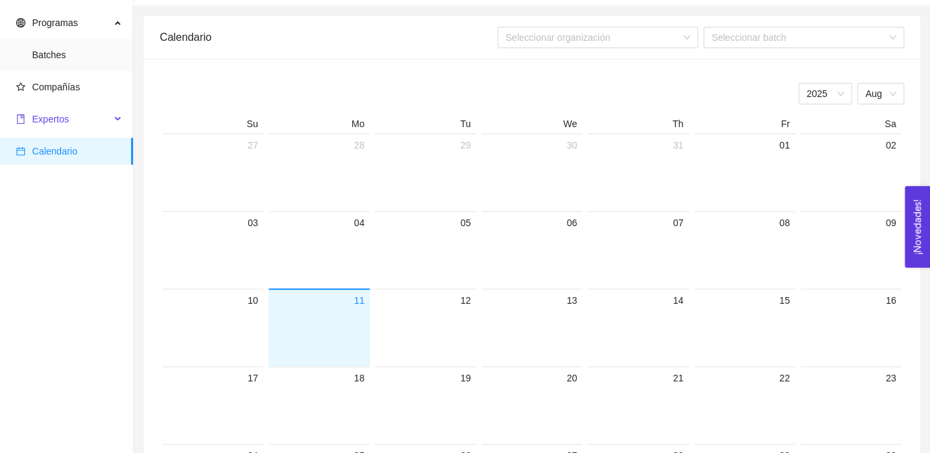
click at [65, 120] on span "Expertos" at bounding box center [50, 119] width 37 height 11
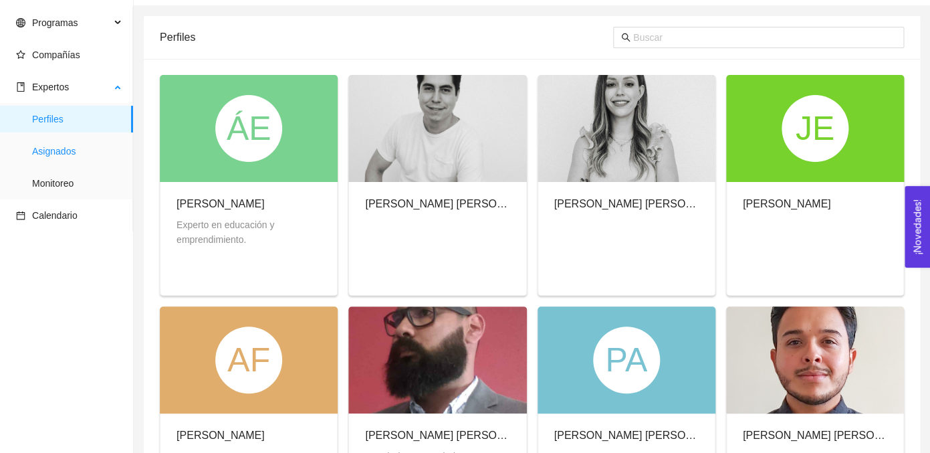
click at [58, 156] on span "Asignados" at bounding box center [77, 151] width 90 height 27
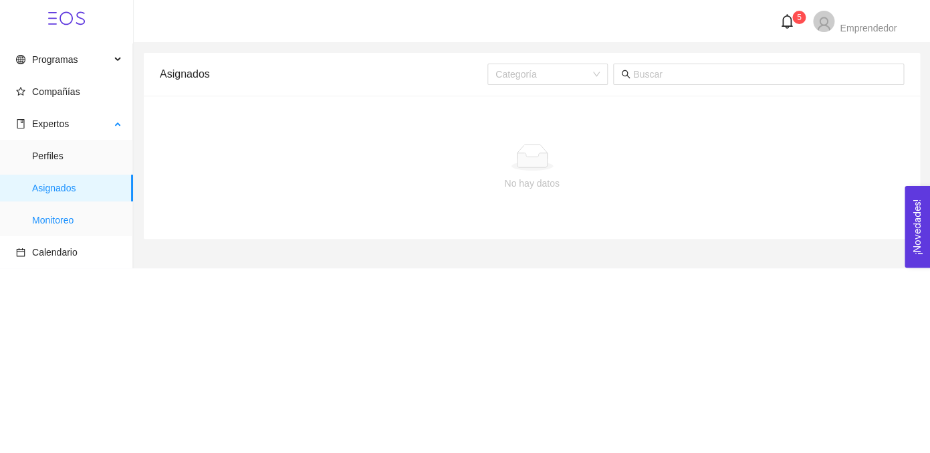
click at [58, 217] on span "Monitoreo" at bounding box center [77, 220] width 90 height 27
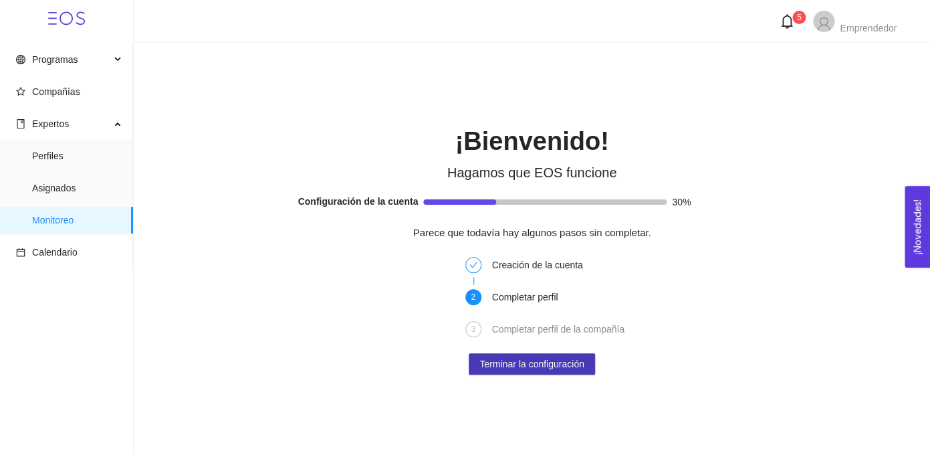
click at [512, 360] on span "Terminar la configuración" at bounding box center [531, 363] width 104 height 15
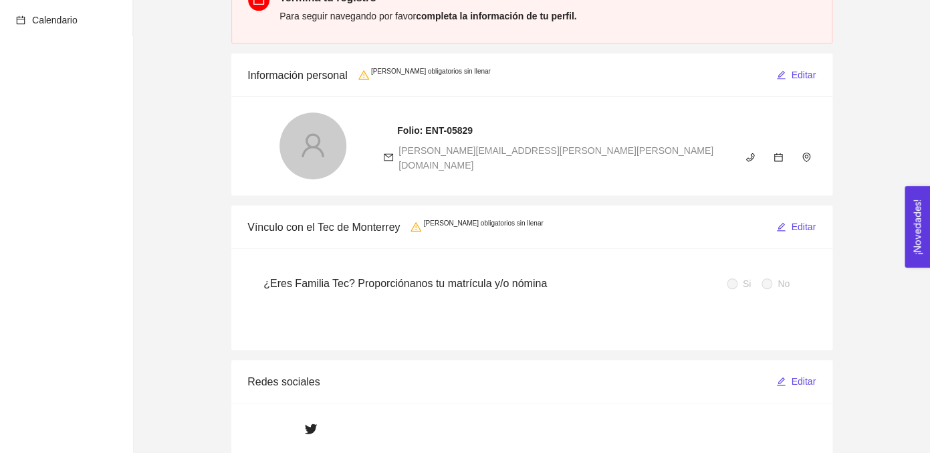
scroll to position [138, 0]
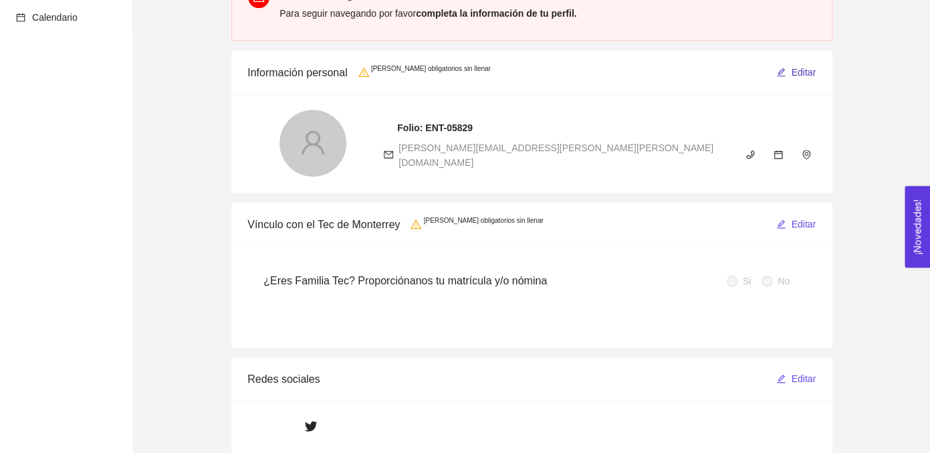
click at [797, 76] on span "Editar" at bounding box center [803, 72] width 25 height 15
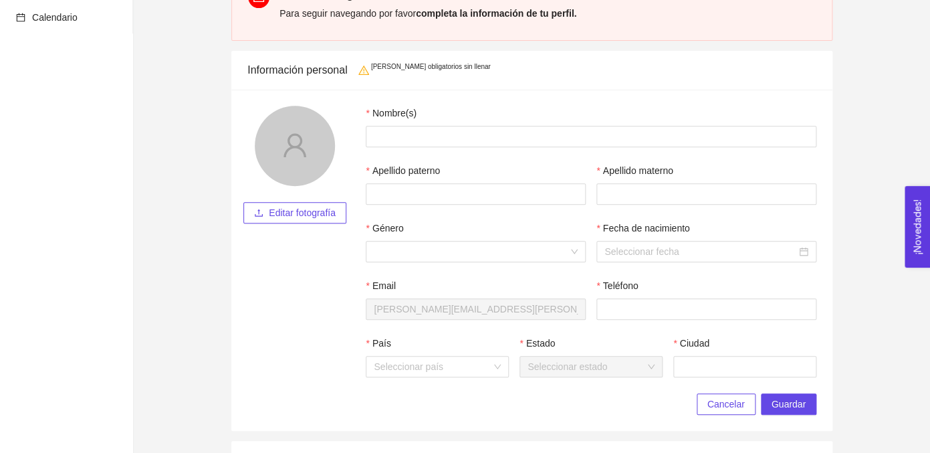
click at [307, 219] on span "Editar fotografía" at bounding box center [302, 212] width 67 height 15
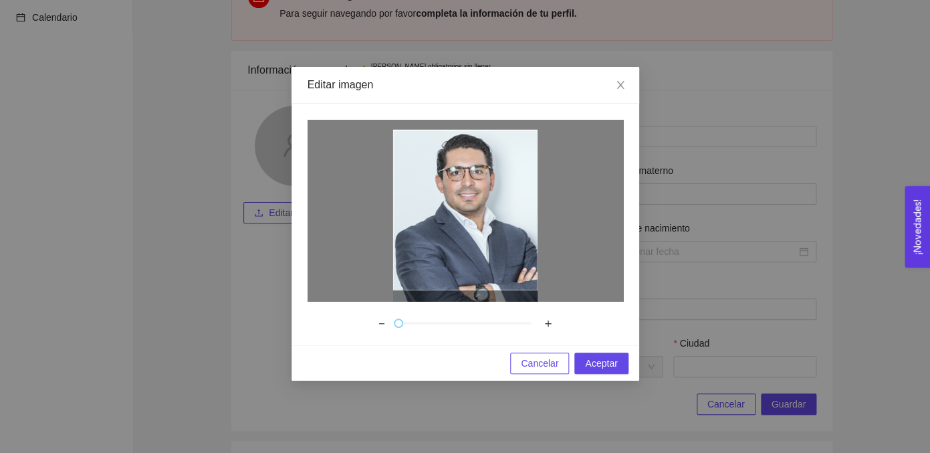
drag, startPoint x: 480, startPoint y: 255, endPoint x: 475, endPoint y: 292, distance: 37.7
click at [475, 292] on div at bounding box center [464, 210] width 315 height 181
click at [594, 365] on span "Aceptar" at bounding box center [601, 363] width 32 height 15
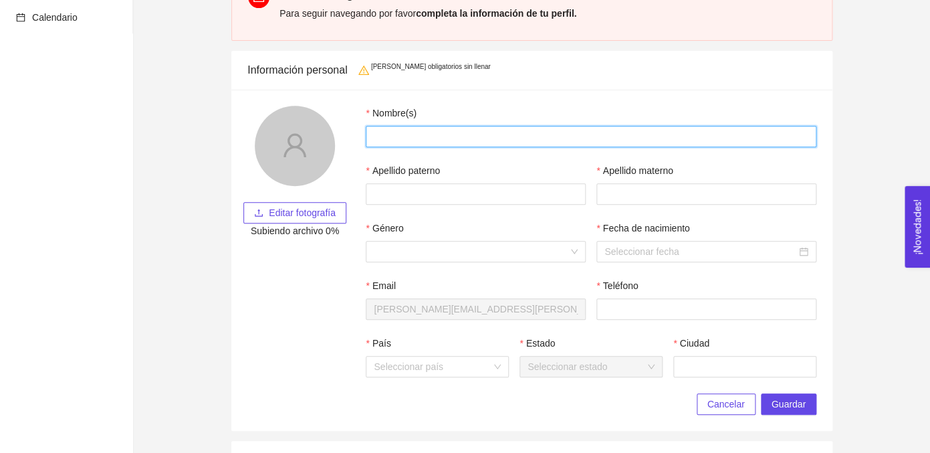
click at [424, 136] on input "Nombre(s)" at bounding box center [591, 136] width 451 height 21
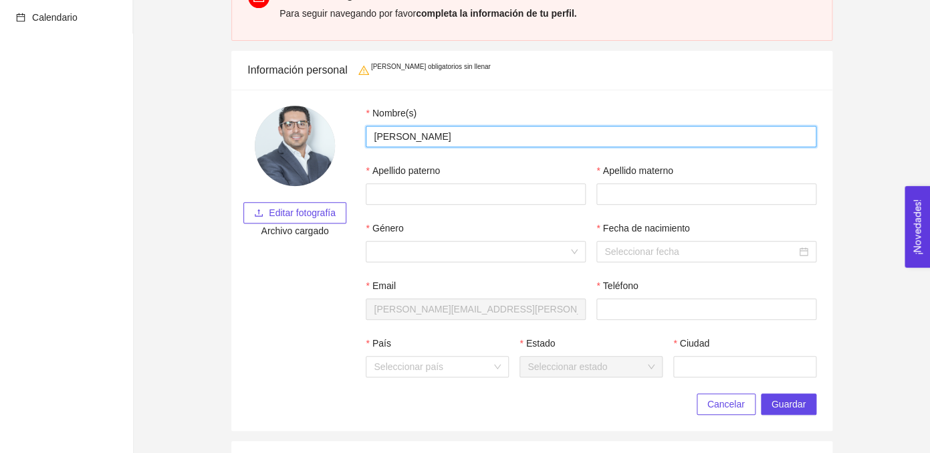
type input "[PERSON_NAME]"
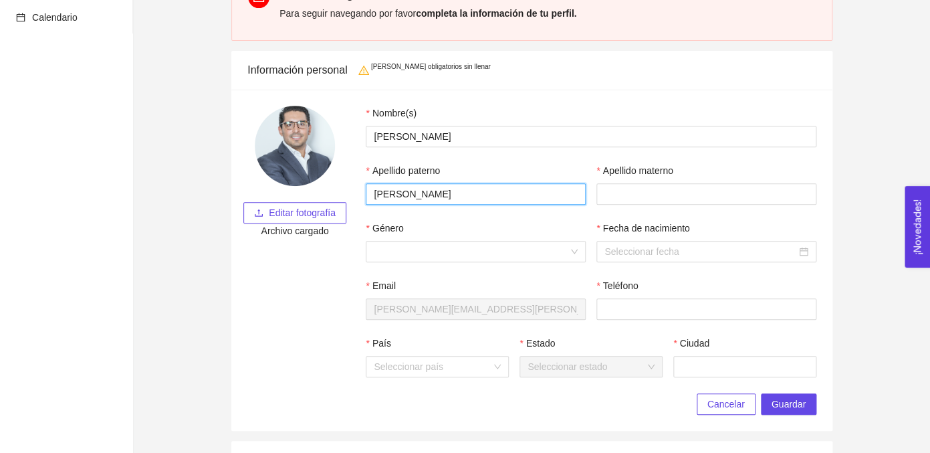
type input "[PERSON_NAME]"
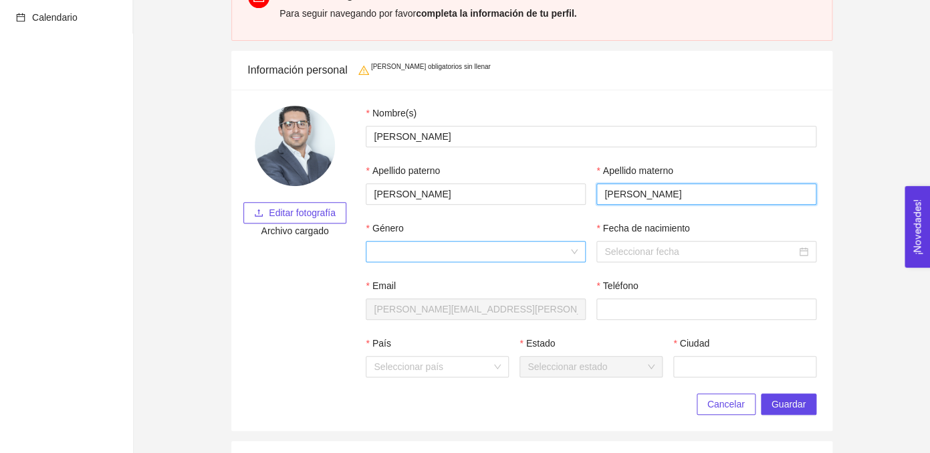
type input "[PERSON_NAME]"
click at [527, 249] on input "Género" at bounding box center [471, 251] width 195 height 20
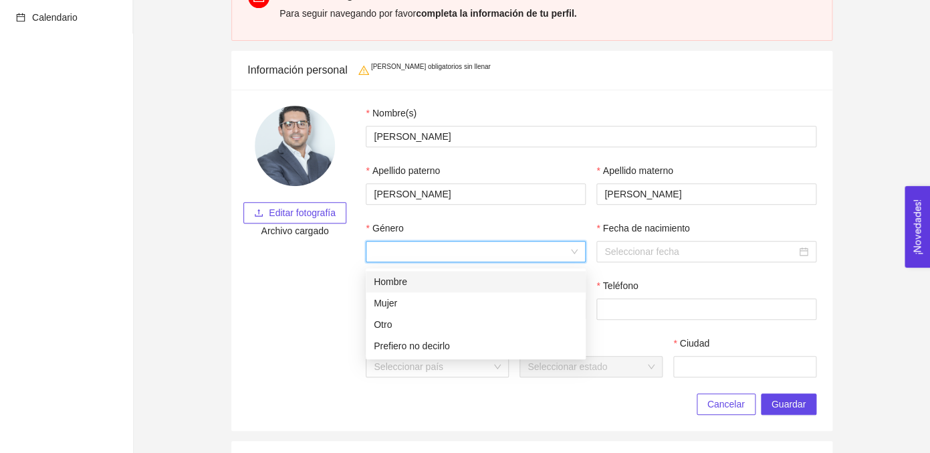
click at [531, 279] on div "Hombre" at bounding box center [476, 281] width 204 height 15
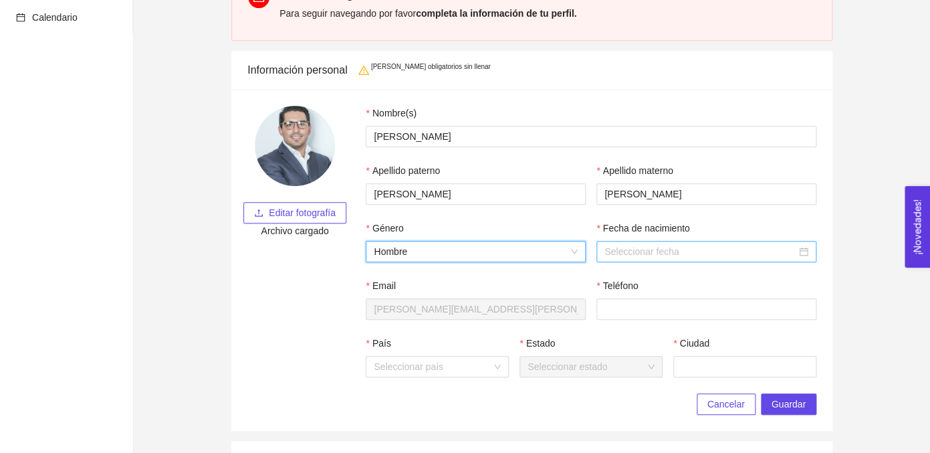
click at [678, 262] on div at bounding box center [706, 251] width 220 height 21
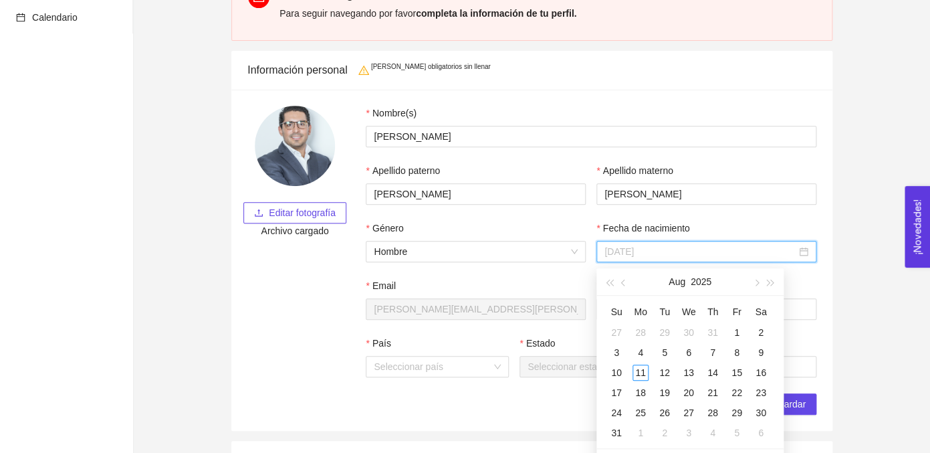
type input "[DATE]"
click at [615, 391] on div "17" at bounding box center [616, 392] width 16 height 16
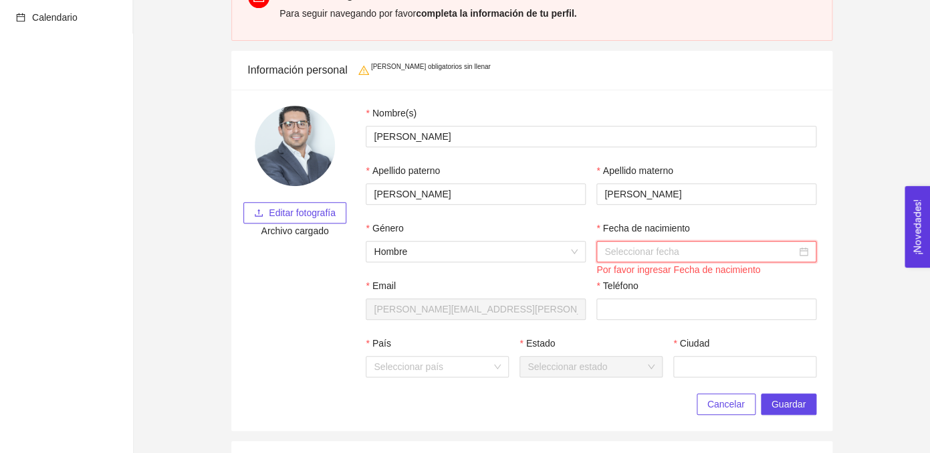
click at [803, 255] on div at bounding box center [706, 251] width 204 height 15
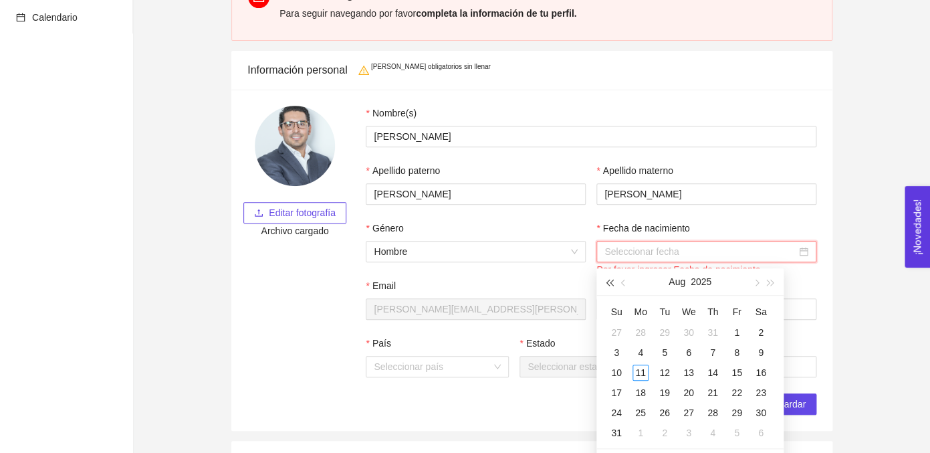
click at [612, 281] on span "button" at bounding box center [609, 282] width 7 height 7
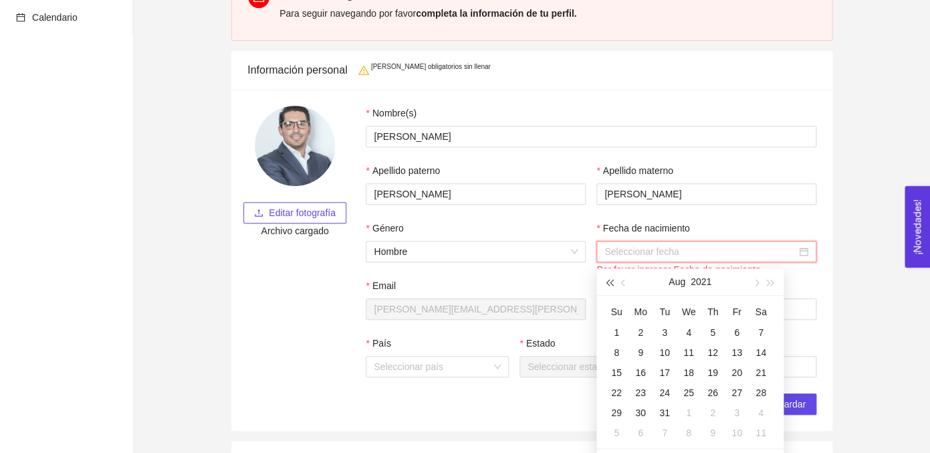
click at [612, 281] on span "button" at bounding box center [609, 282] width 7 height 7
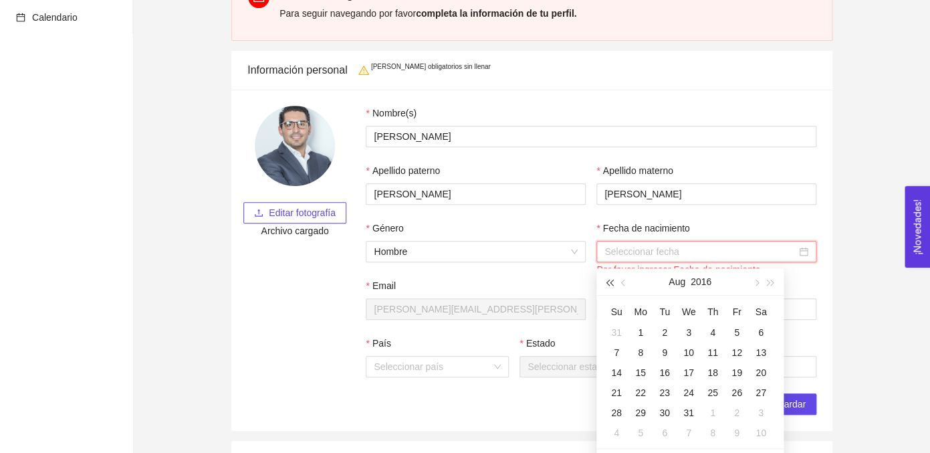
click at [612, 281] on span "button" at bounding box center [609, 282] width 7 height 7
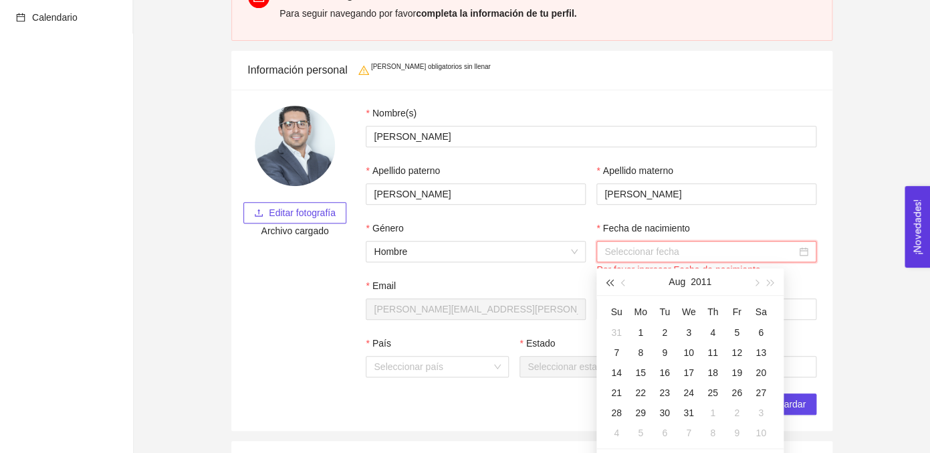
click at [612, 281] on span "button" at bounding box center [609, 282] width 7 height 7
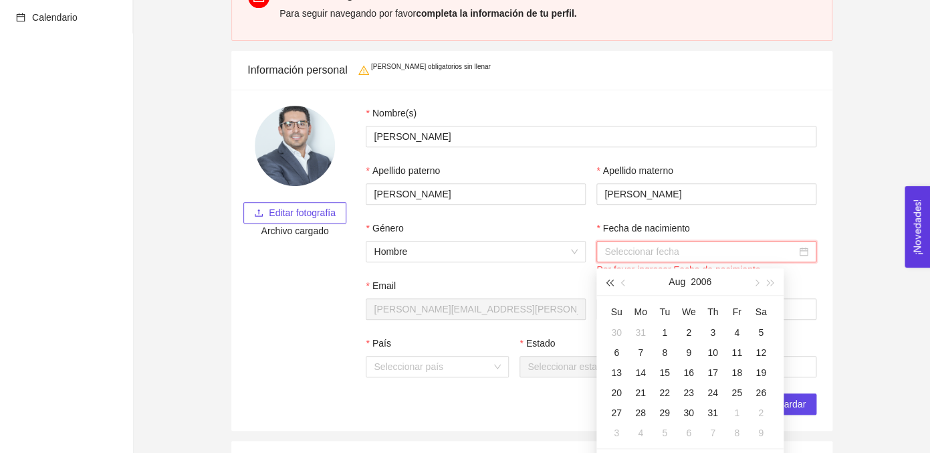
click at [612, 281] on span "button" at bounding box center [609, 282] width 7 height 7
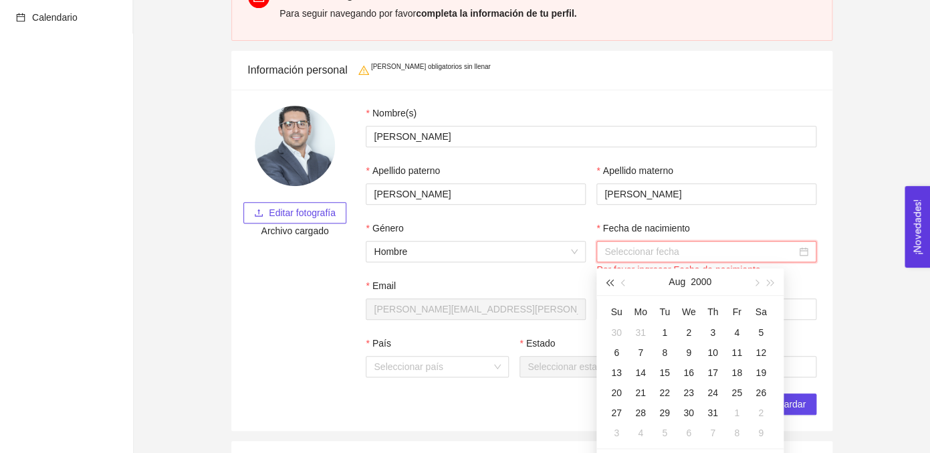
click at [612, 281] on span "button" at bounding box center [609, 282] width 7 height 7
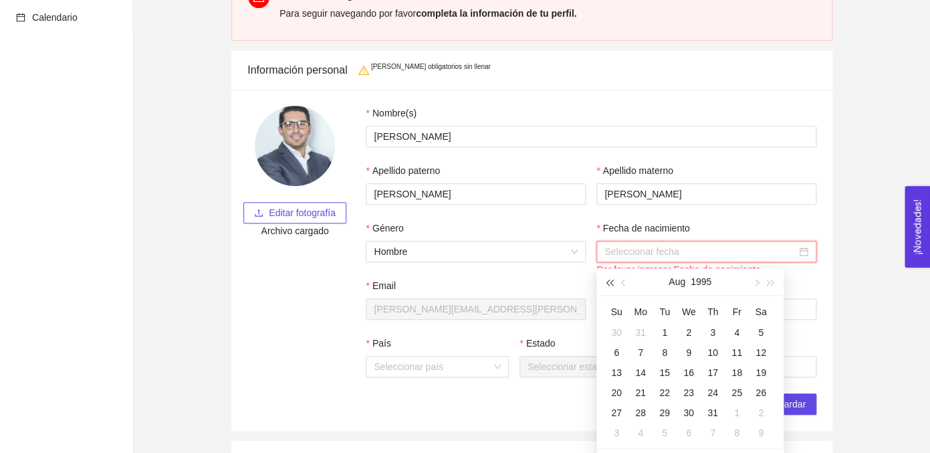
click at [612, 281] on span "button" at bounding box center [609, 282] width 7 height 7
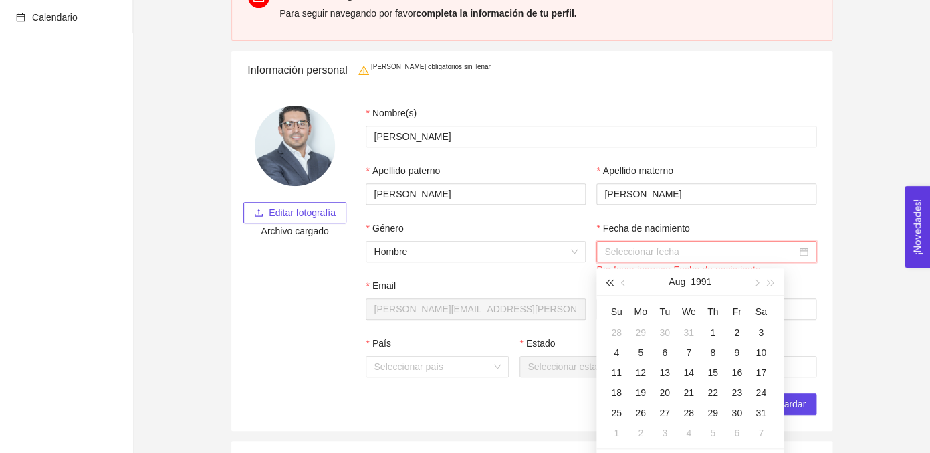
click at [612, 281] on span "button" at bounding box center [609, 282] width 7 height 7
click at [612, 283] on span "button" at bounding box center [609, 282] width 7 height 7
type input "[DATE]"
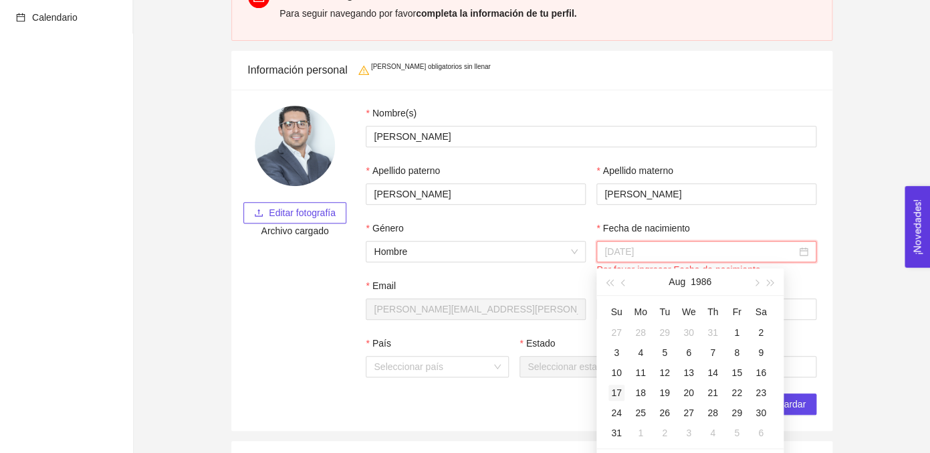
click at [615, 393] on div "17" at bounding box center [616, 392] width 16 height 16
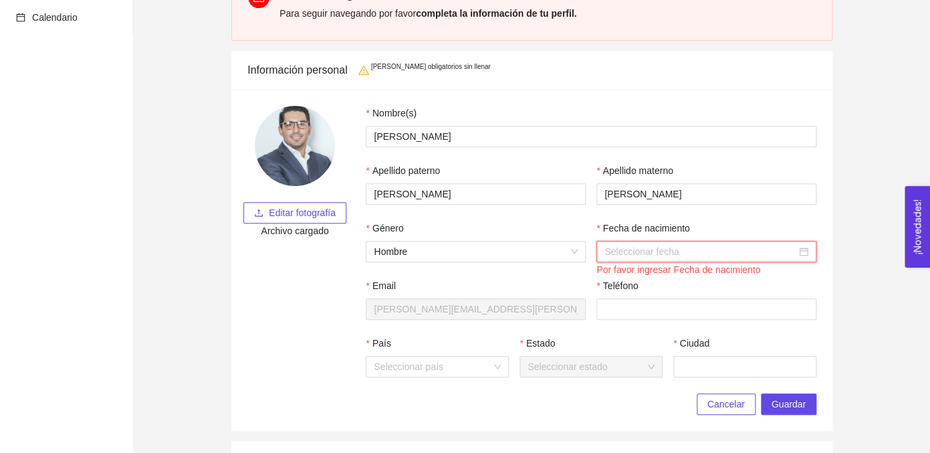
click at [807, 253] on div at bounding box center [706, 251] width 204 height 15
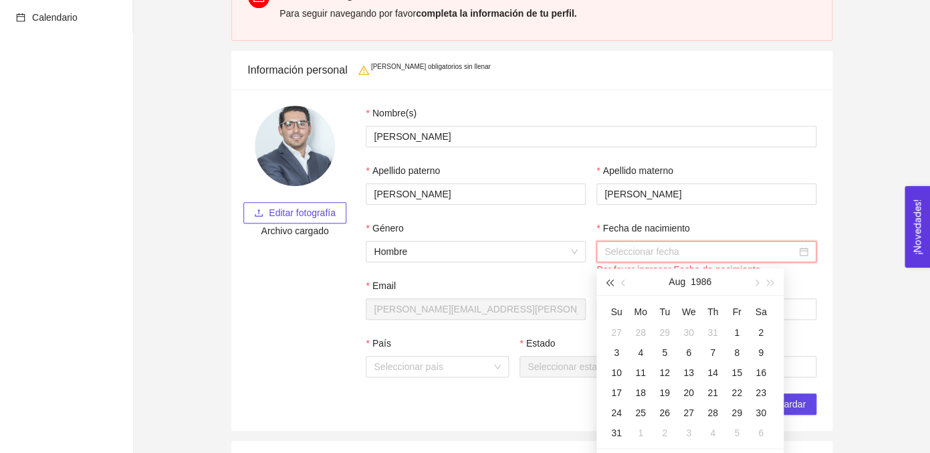
click at [609, 284] on span "button" at bounding box center [609, 282] width 7 height 7
click at [774, 282] on button "button" at bounding box center [770, 281] width 15 height 27
click at [620, 283] on button "button" at bounding box center [623, 281] width 15 height 27
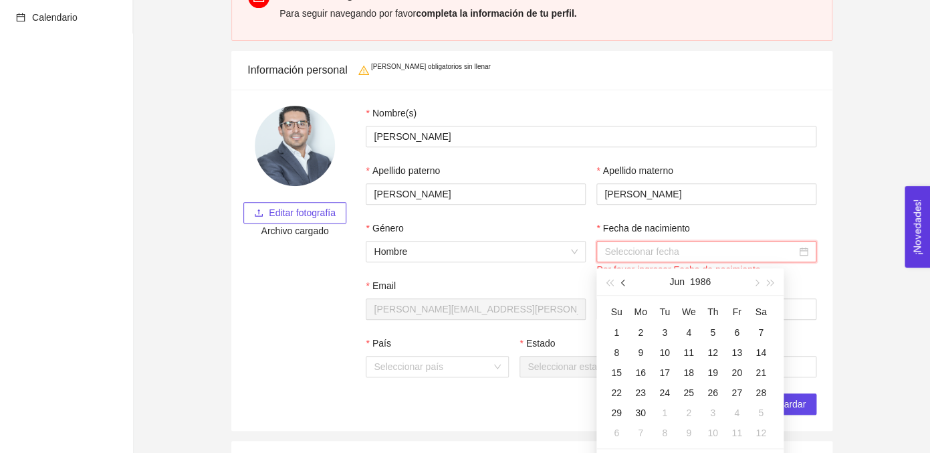
click at [620, 283] on button "button" at bounding box center [623, 281] width 15 height 27
click at [757, 282] on span "button" at bounding box center [755, 282] width 7 height 7
type input "[DATE]"
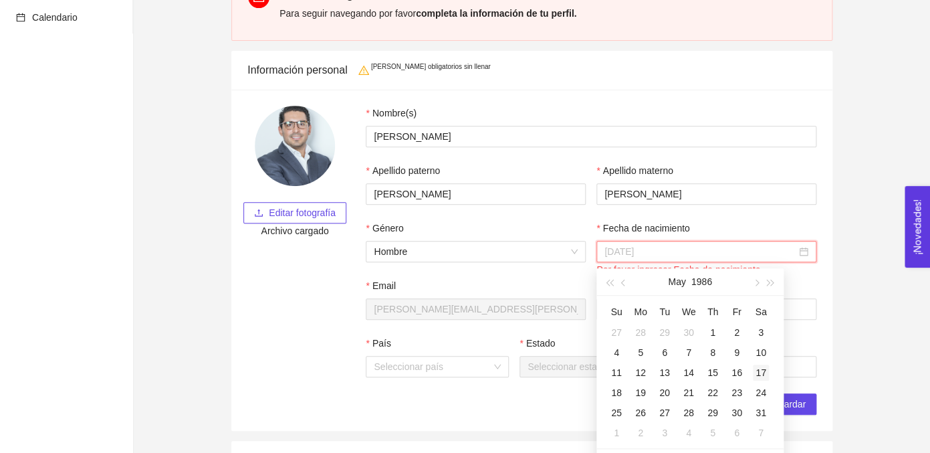
click at [761, 376] on div "17" at bounding box center [761, 372] width 16 height 16
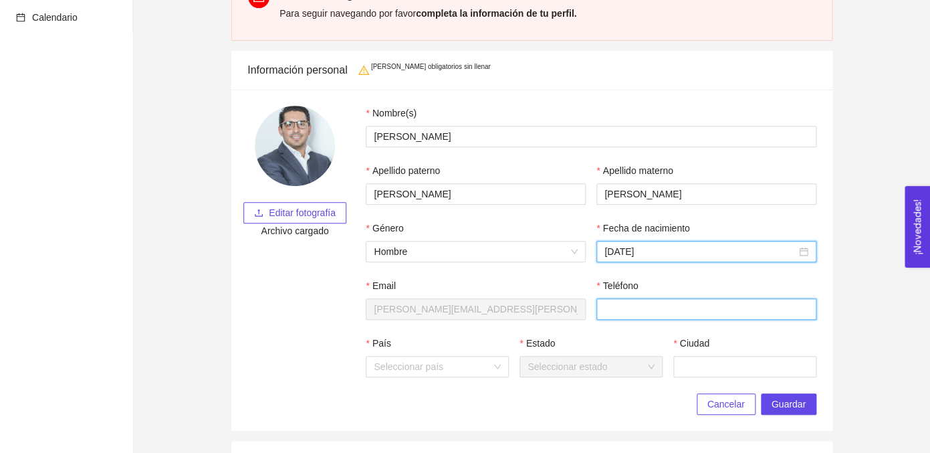
click at [642, 318] on input "Teléfono" at bounding box center [706, 308] width 220 height 21
type input "3334757849"
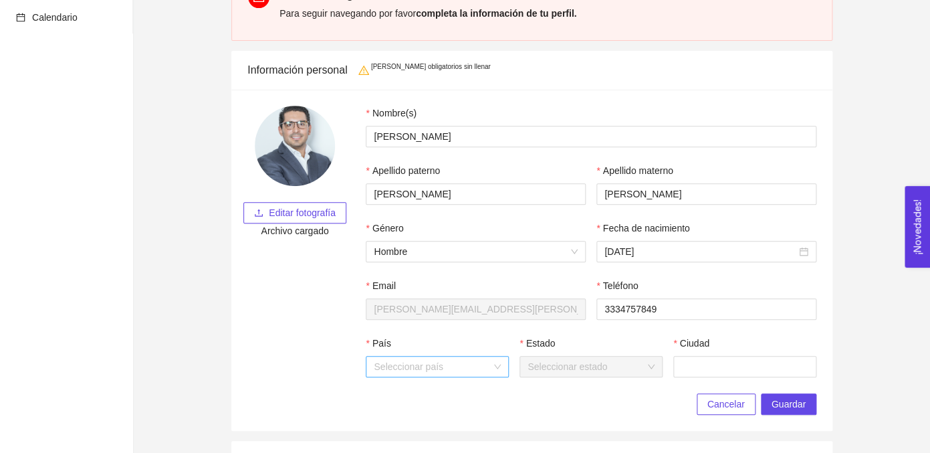
click at [438, 376] on input "País" at bounding box center [433, 366] width 118 height 20
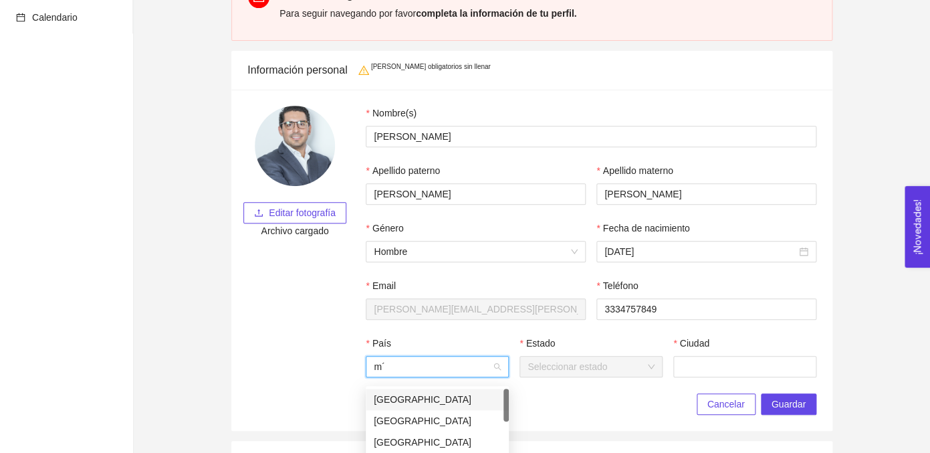
type input "mé"
click at [414, 398] on div "[GEOGRAPHIC_DATA]" at bounding box center [437, 399] width 127 height 15
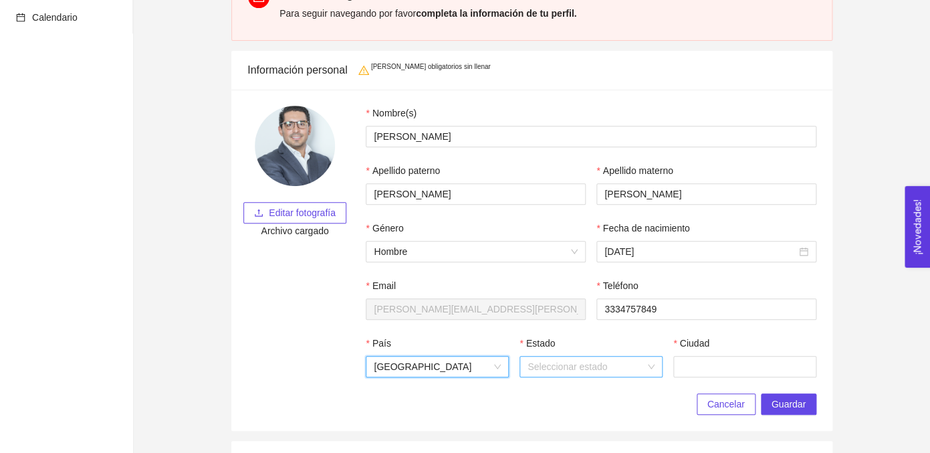
click at [619, 376] on input "Estado" at bounding box center [586, 366] width 118 height 20
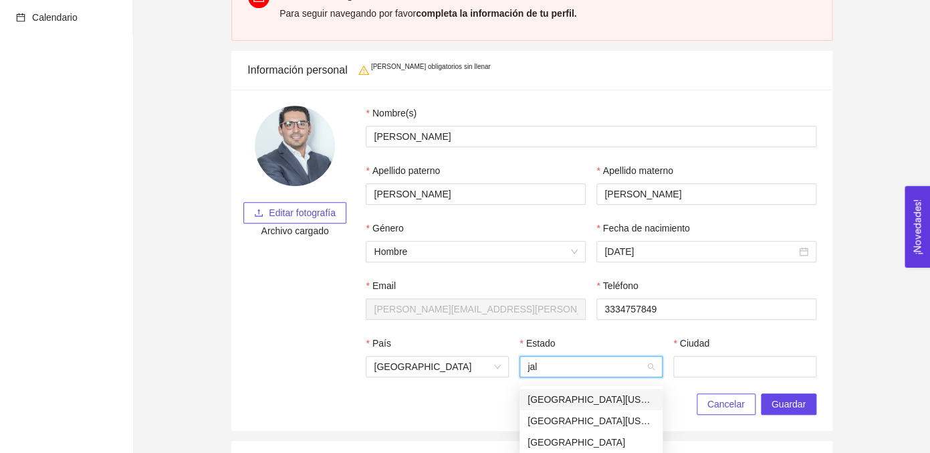
type input "jali"
click at [571, 405] on div "[GEOGRAPHIC_DATA]" at bounding box center [590, 399] width 127 height 15
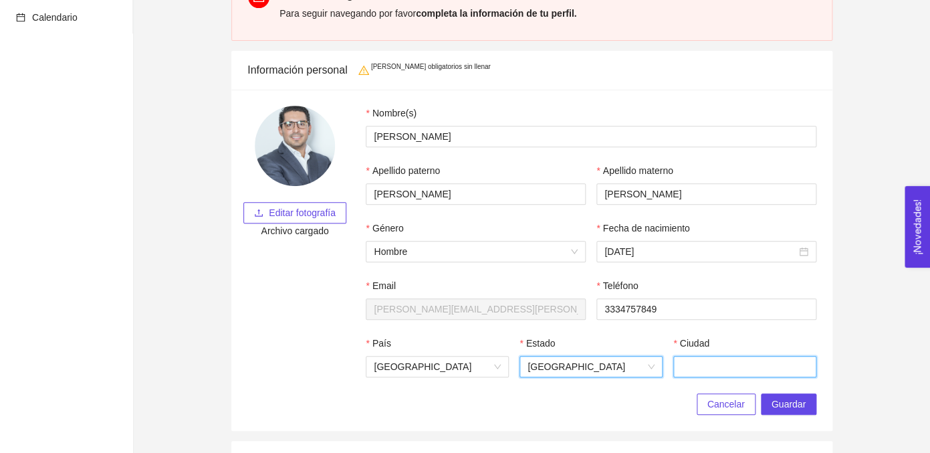
click at [727, 376] on input "Ciudad" at bounding box center [744, 366] width 143 height 21
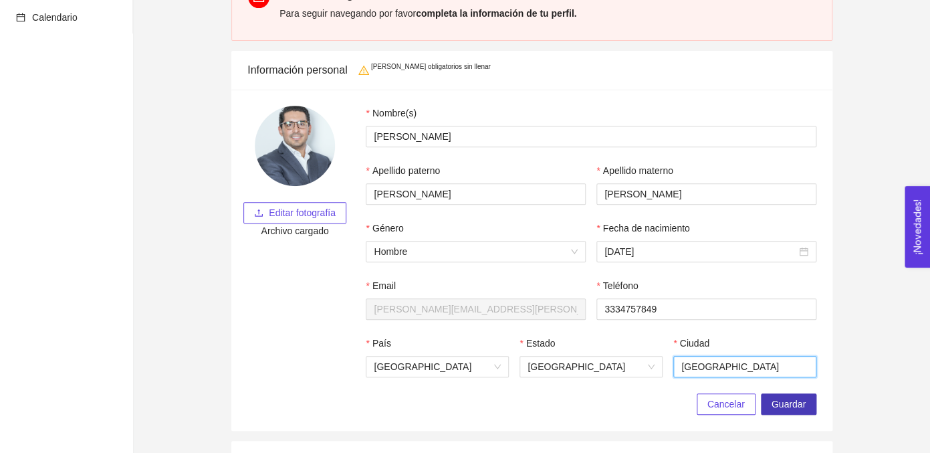
type input "[GEOGRAPHIC_DATA]"
click at [801, 411] on span "Guardar" at bounding box center [788, 403] width 34 height 15
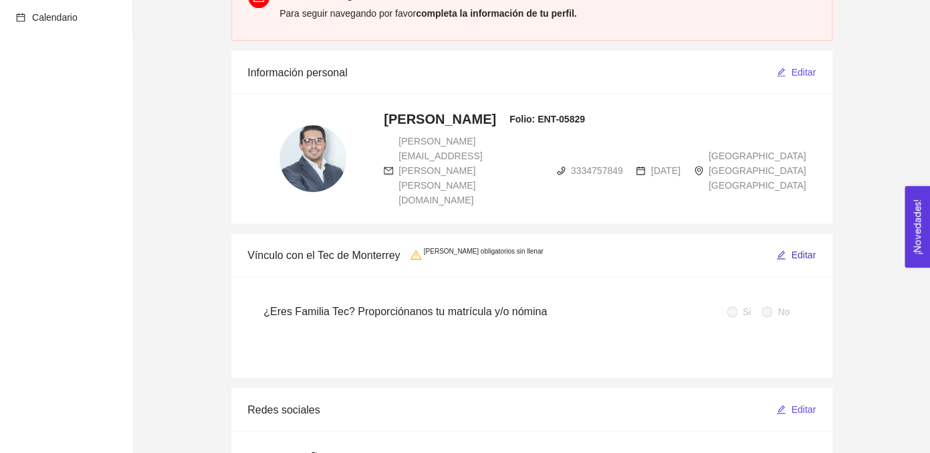
click at [797, 247] on span "Editar" at bounding box center [803, 254] width 25 height 15
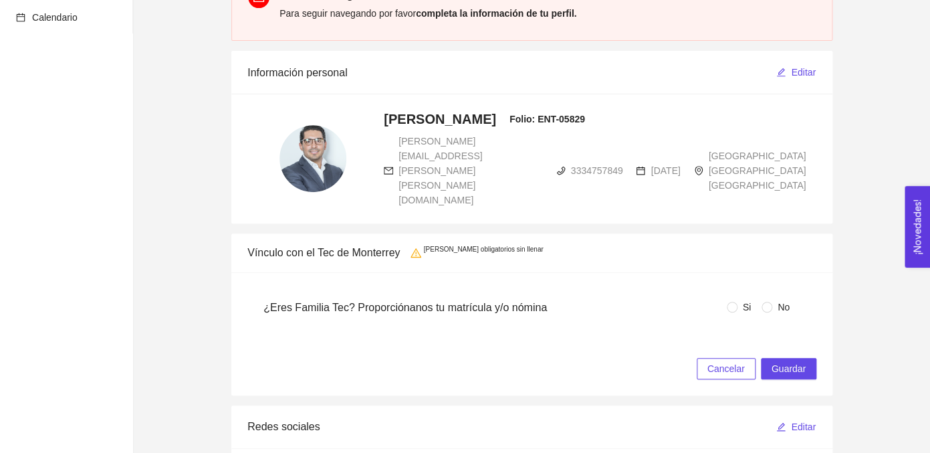
click at [775, 299] on span "No" at bounding box center [783, 306] width 23 height 15
click at [772, 301] on input "No" at bounding box center [766, 306] width 11 height 11
radio input "true"
click at [788, 361] on span "Guardar" at bounding box center [788, 368] width 34 height 15
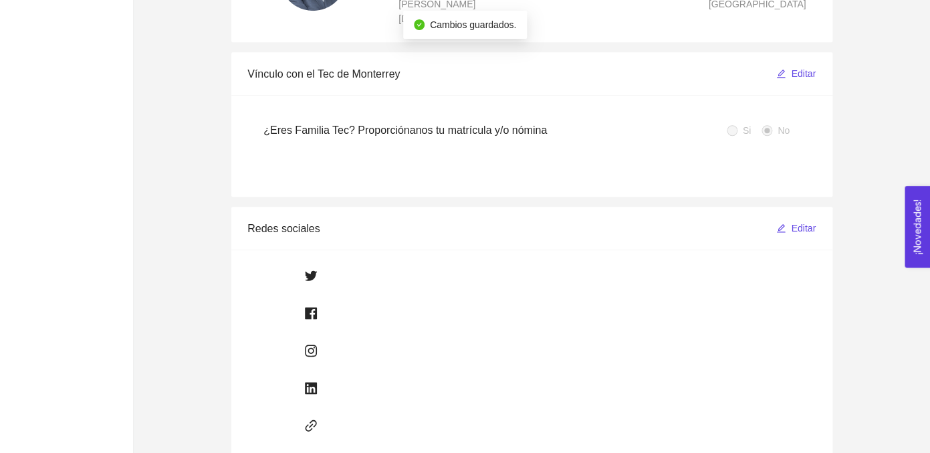
scroll to position [340, 0]
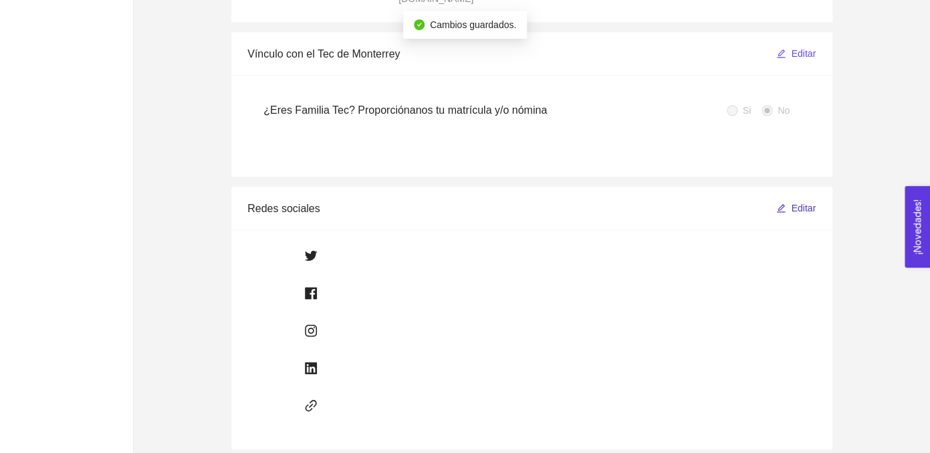
click at [788, 197] on button "Editar" at bounding box center [795, 207] width 41 height 21
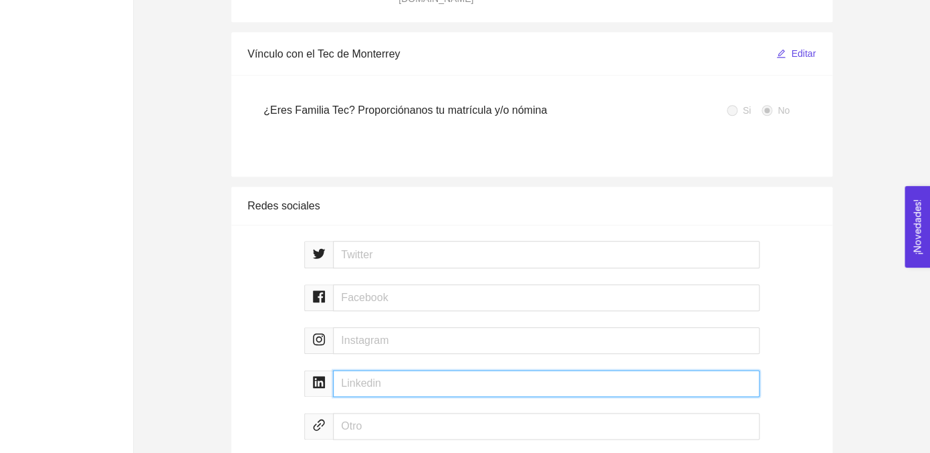
click at [421, 370] on input "text" at bounding box center [546, 383] width 426 height 27
paste input "[DOMAIN_NAME][URL][PERSON_NAME]"
type input "[DOMAIN_NAME][URL][PERSON_NAME]"
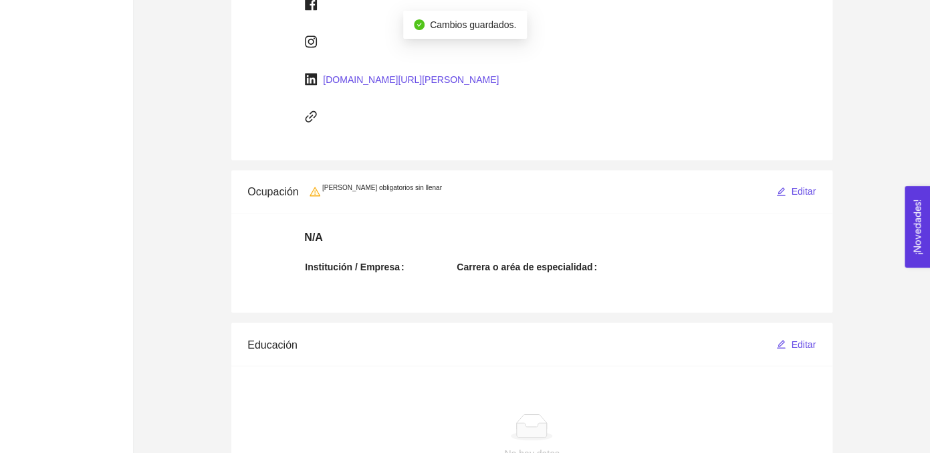
scroll to position [638, 0]
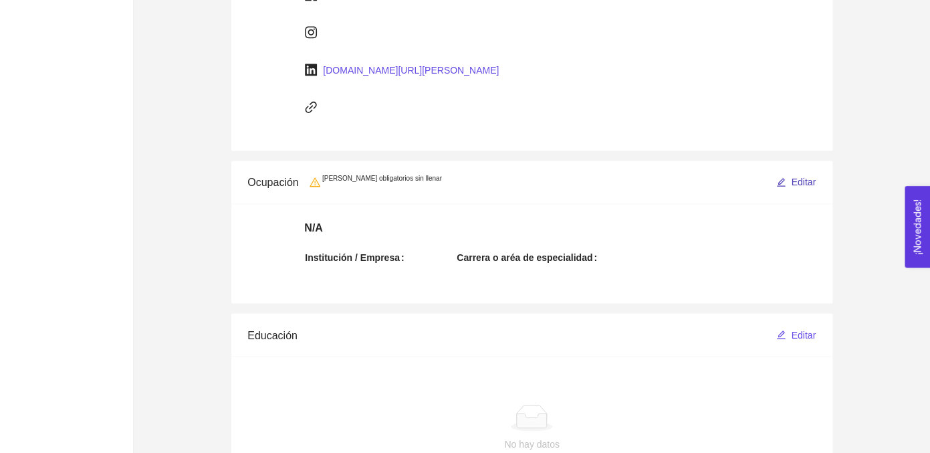
click at [793, 174] on span "Editar" at bounding box center [803, 181] width 25 height 15
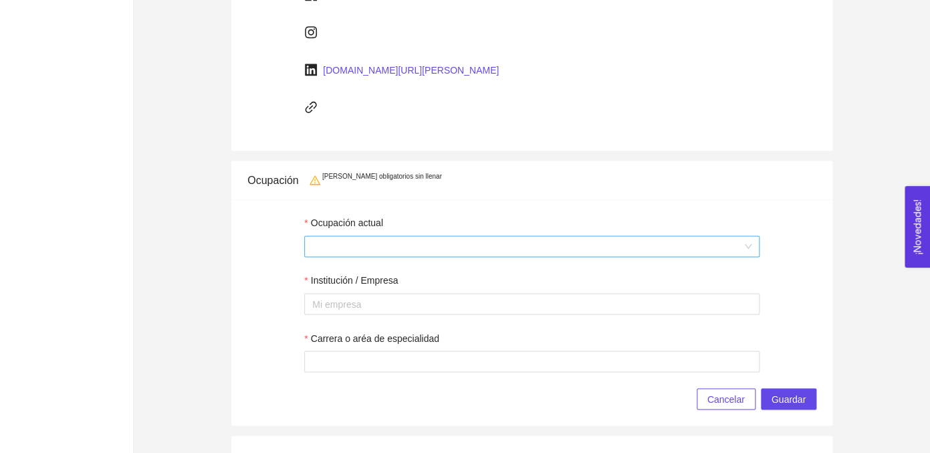
click at [406, 236] on span at bounding box center [531, 246] width 439 height 20
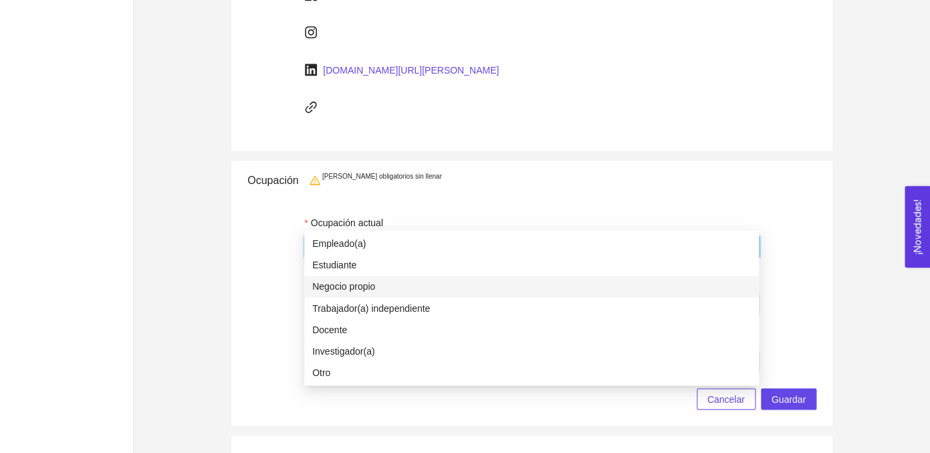
click at [348, 287] on div "Negocio propio" at bounding box center [531, 286] width 438 height 15
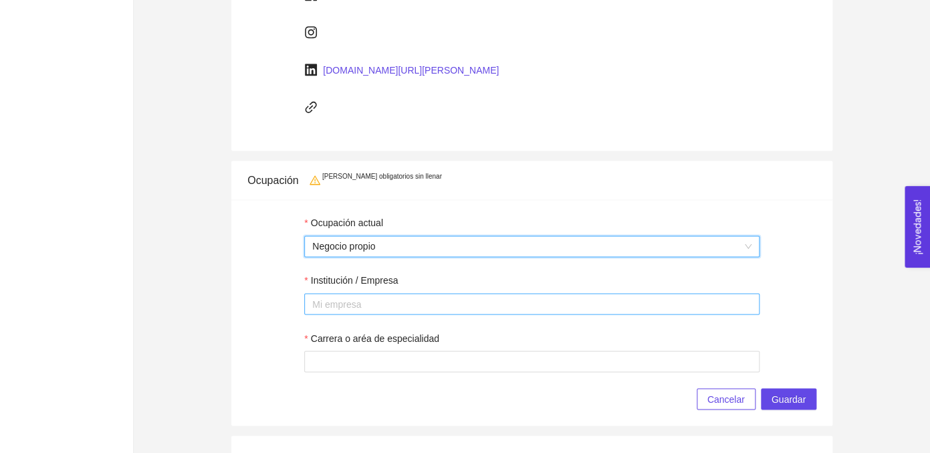
click at [383, 295] on div at bounding box center [531, 303] width 449 height 16
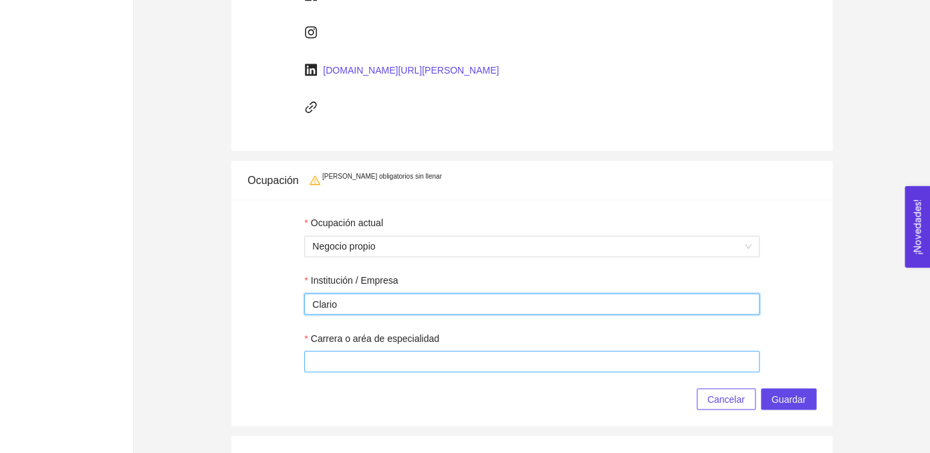
type input "Clario"
click at [377, 350] on input "Carrera o aréa de especialidad" at bounding box center [531, 360] width 455 height 21
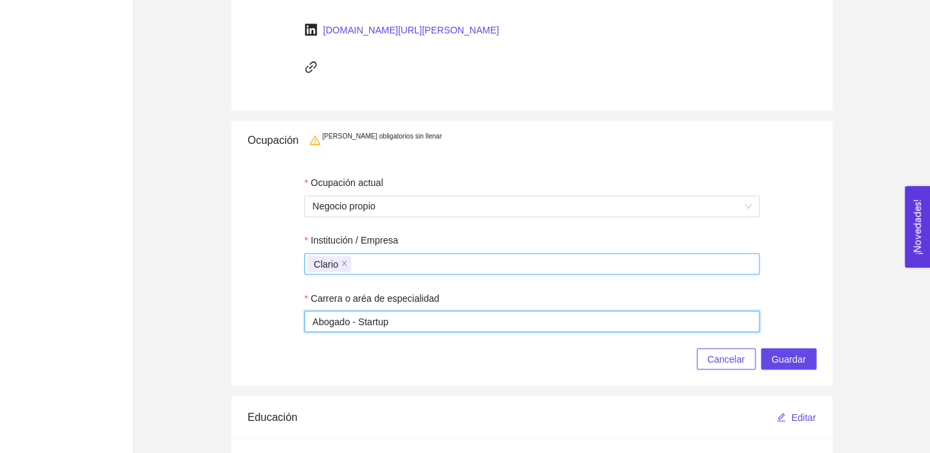
scroll to position [733, 0]
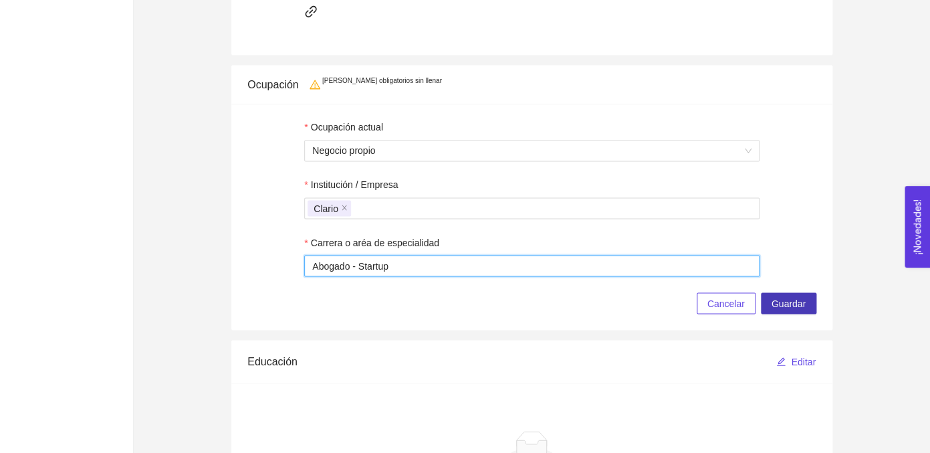
type input "Abogado - Startup"
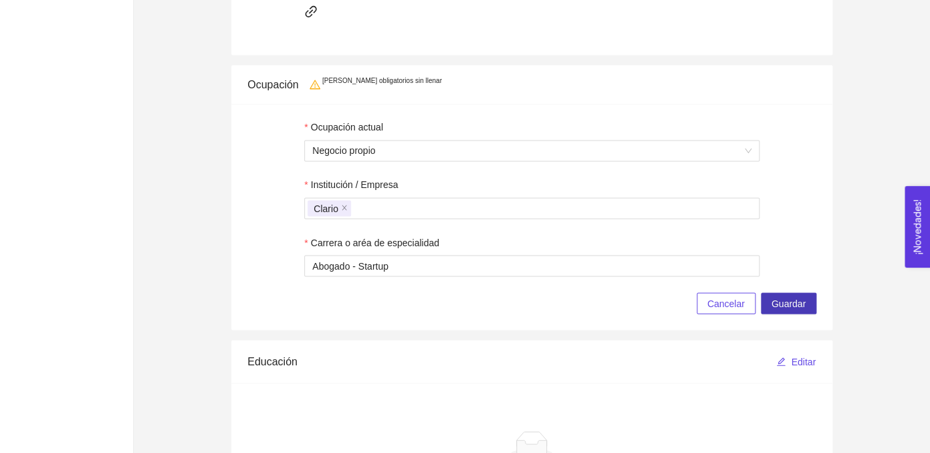
click at [793, 295] on span "Guardar" at bounding box center [788, 302] width 34 height 15
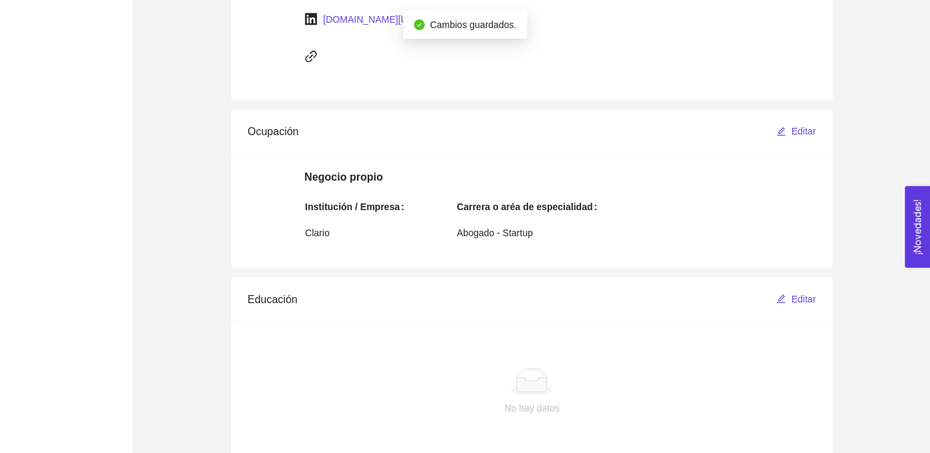
scroll to position [614, 0]
click at [795, 291] on span "Editar" at bounding box center [803, 298] width 25 height 15
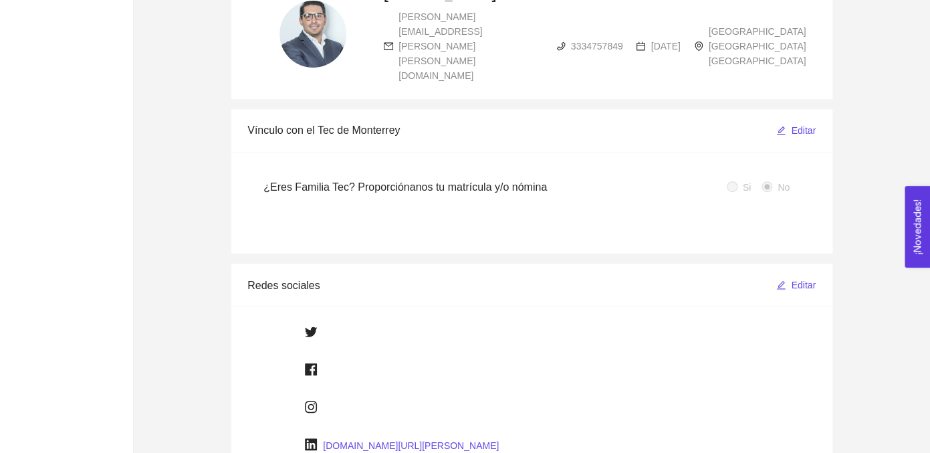
scroll to position [0, 0]
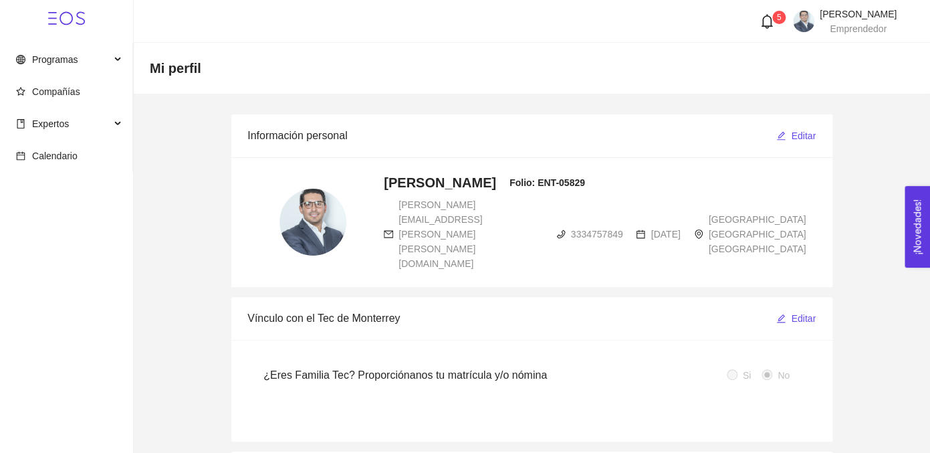
click at [761, 25] on icon "bell" at bounding box center [766, 21] width 11 height 15
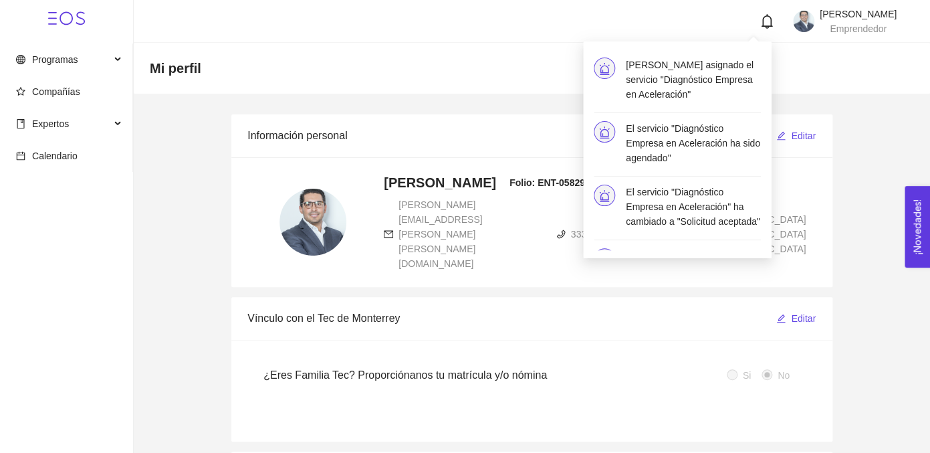
click at [662, 96] on h4 "[PERSON_NAME] asignado el servicio "Diagnóstico Empresa en Aceleración"" at bounding box center [693, 79] width 135 height 44
click at [598, 68] on span at bounding box center [604, 67] width 21 height 21
click at [600, 131] on icon "alert" at bounding box center [604, 132] width 12 height 12
click at [600, 204] on span at bounding box center [604, 194] width 21 height 21
click at [76, 19] on icon at bounding box center [66, 18] width 37 height 37
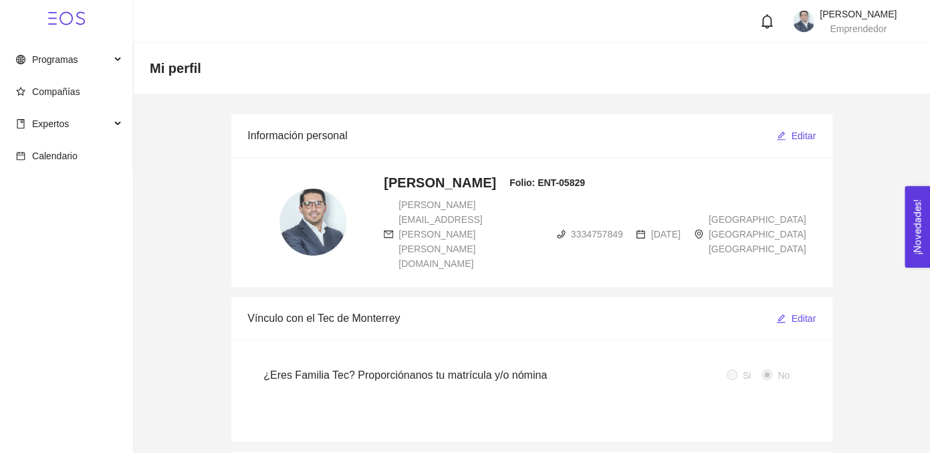
click at [65, 19] on icon at bounding box center [66, 18] width 37 height 37
click at [46, 66] on span "Programas" at bounding box center [63, 59] width 94 height 27
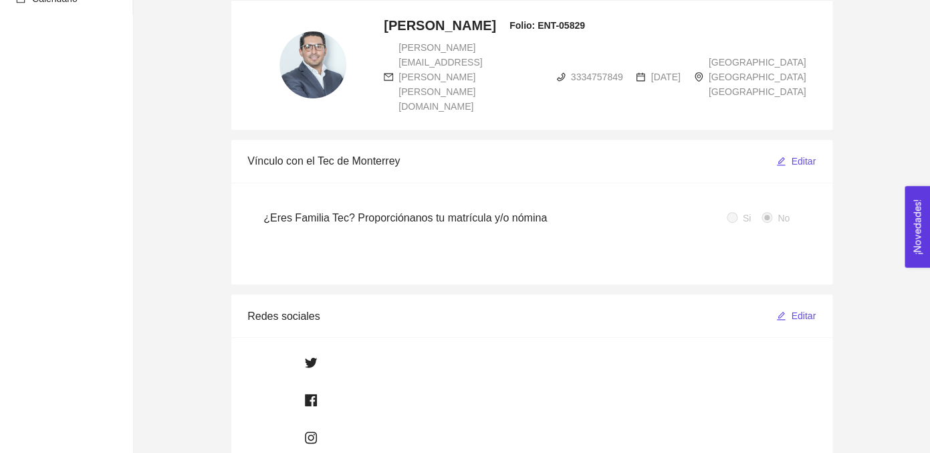
scroll to position [644, 0]
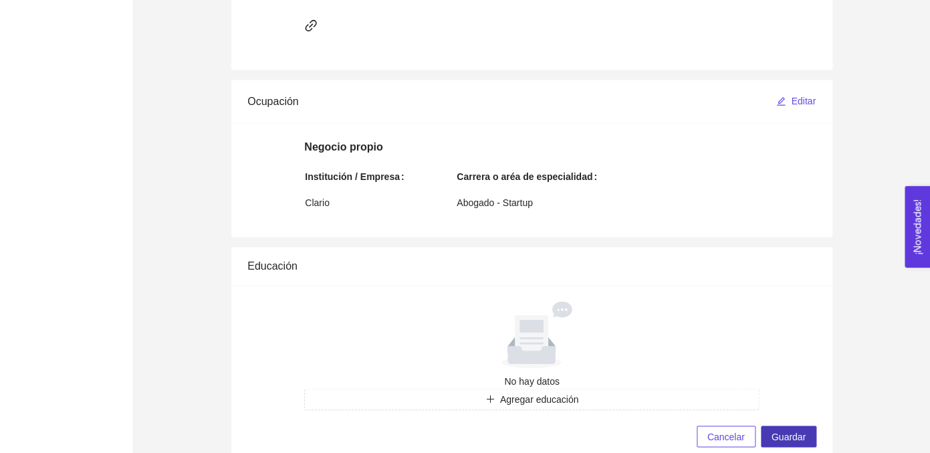
click at [799, 428] on span "Guardar" at bounding box center [788, 435] width 34 height 15
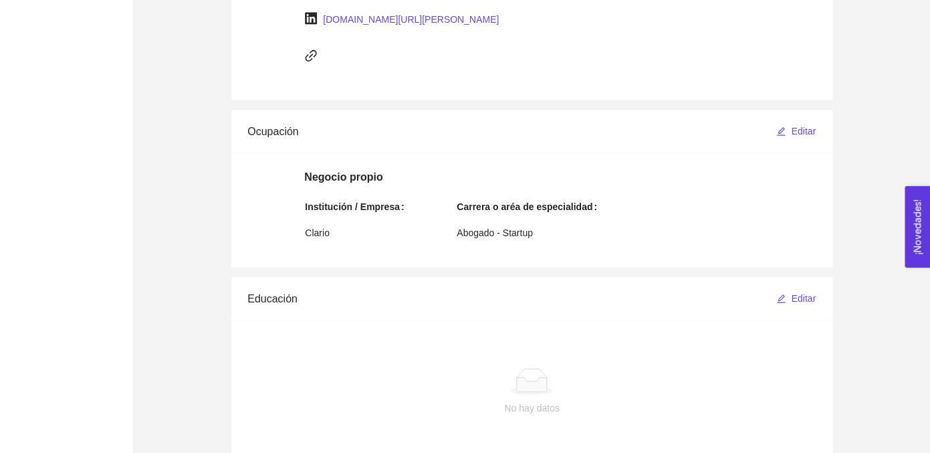
scroll to position [0, 0]
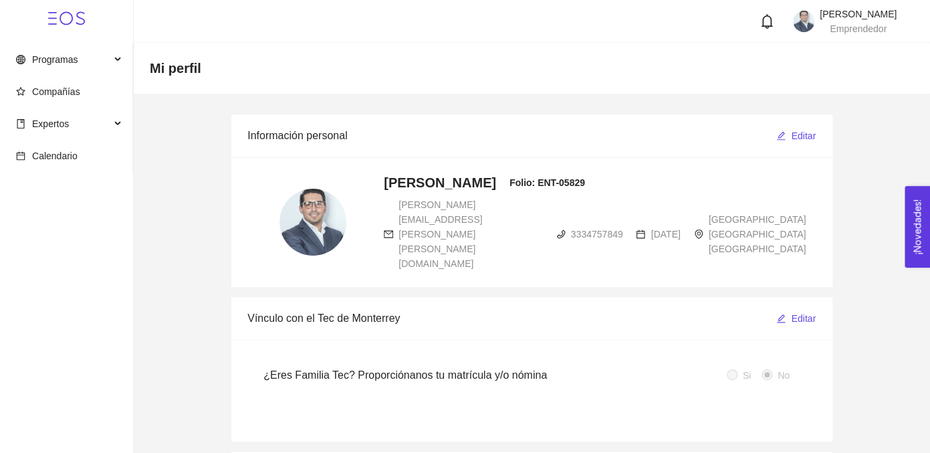
click at [66, 20] on icon at bounding box center [66, 18] width 37 height 37
click at [82, 59] on span "Programas" at bounding box center [63, 59] width 94 height 27
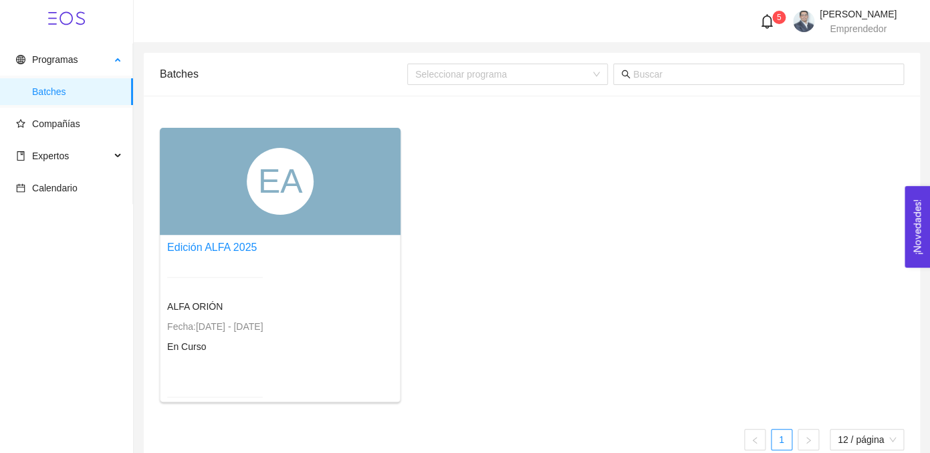
click at [67, 93] on span "Batches" at bounding box center [77, 91] width 90 height 27
click at [51, 92] on span "Batches" at bounding box center [77, 91] width 90 height 27
click at [237, 249] on link "Edición ALFA 2025" at bounding box center [212, 246] width 90 height 11
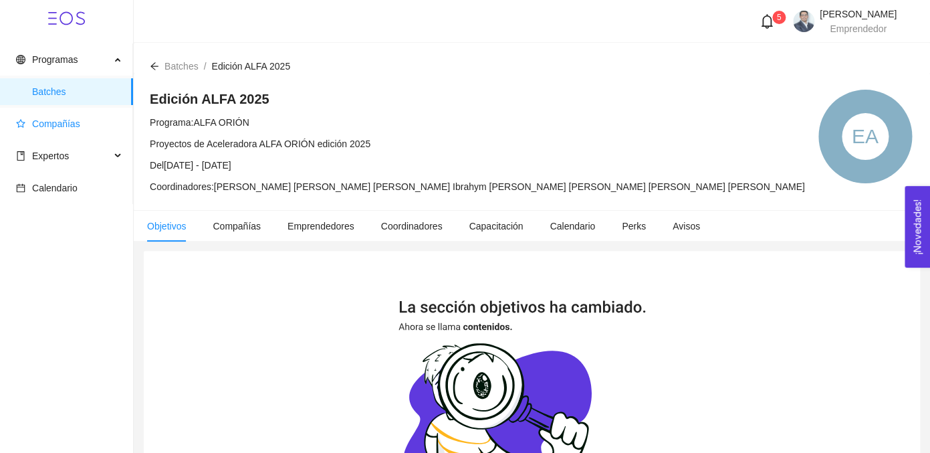
click at [54, 123] on span "Compañías" at bounding box center [56, 123] width 48 height 11
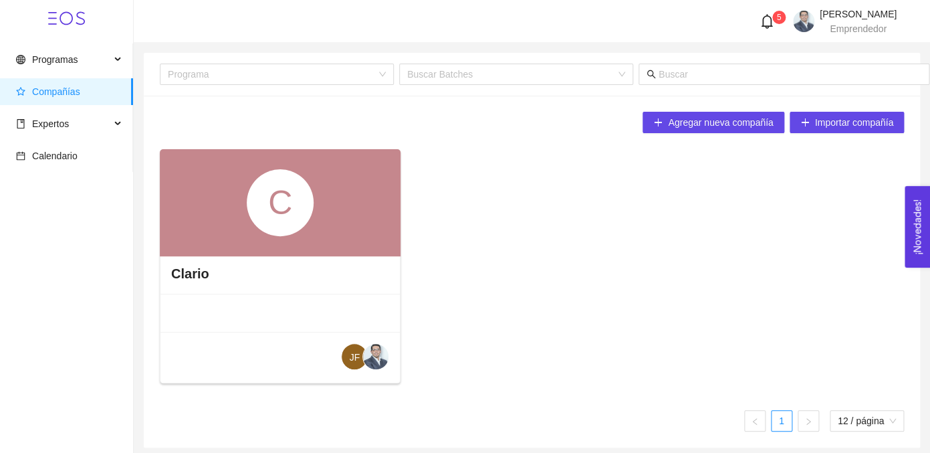
scroll to position [5, 0]
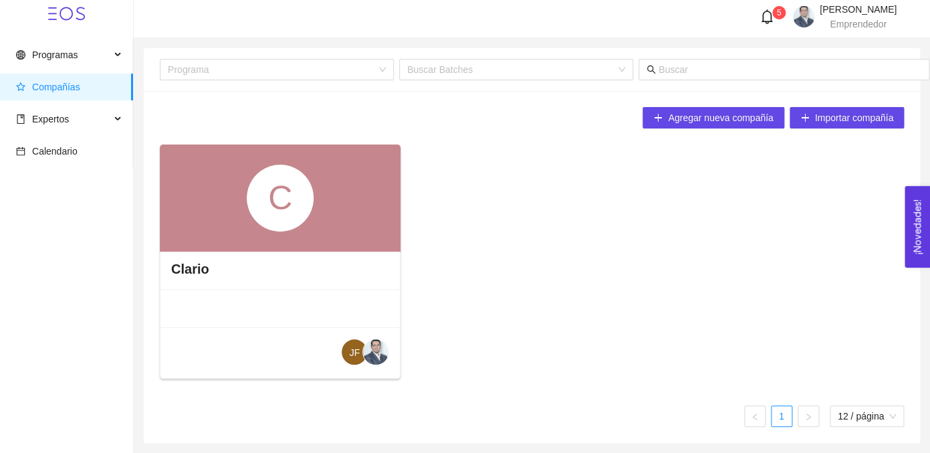
click at [281, 216] on div "C" at bounding box center [280, 197] width 67 height 67
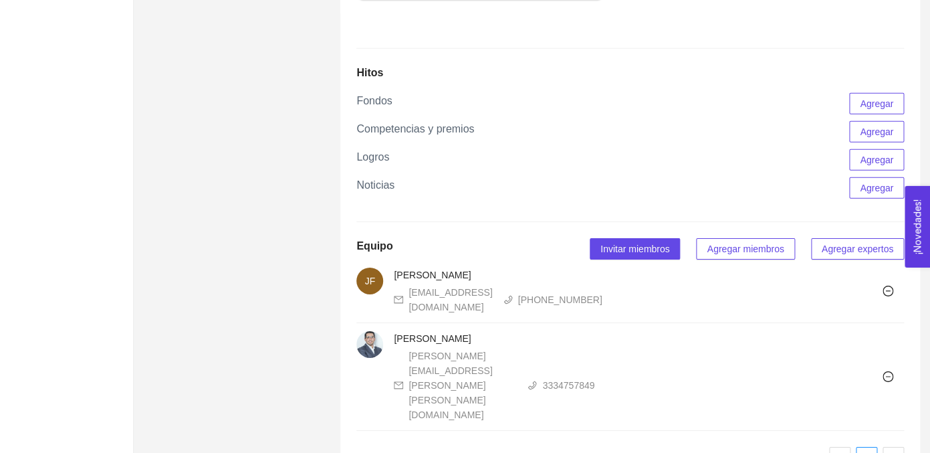
scroll to position [1517, 0]
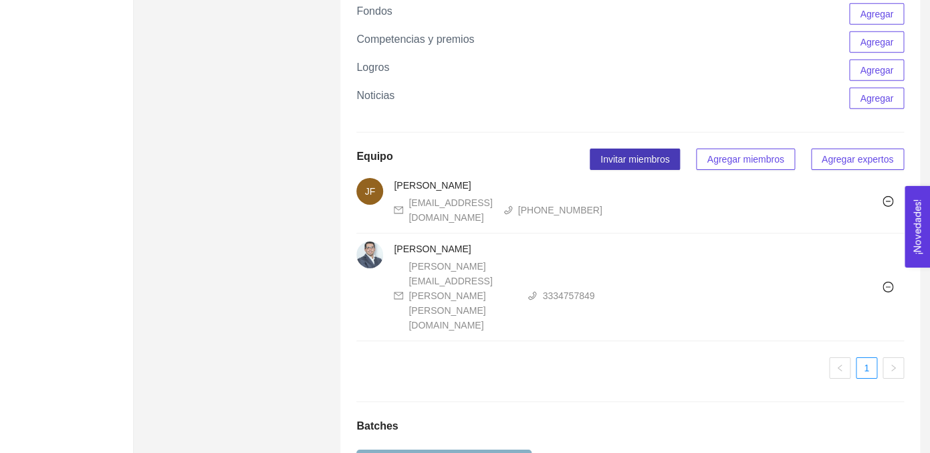
click at [619, 166] on span "Invitar miembros" at bounding box center [634, 159] width 69 height 15
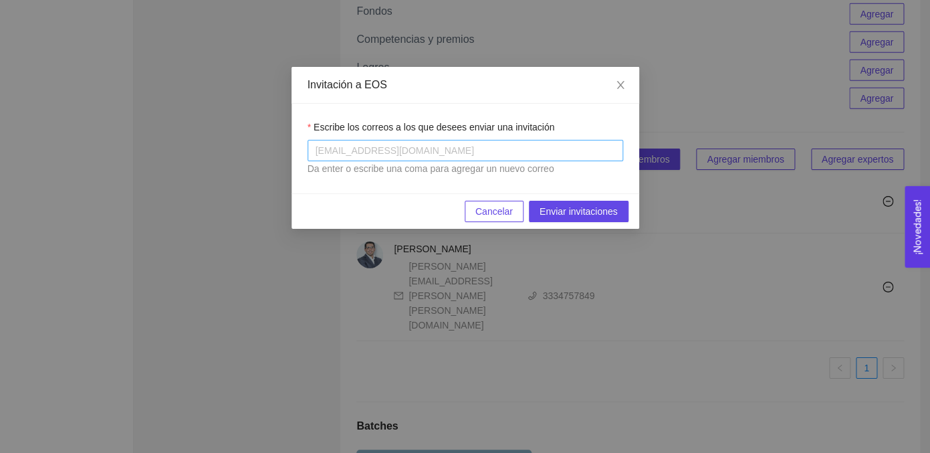
click at [479, 147] on div at bounding box center [465, 150] width 309 height 16
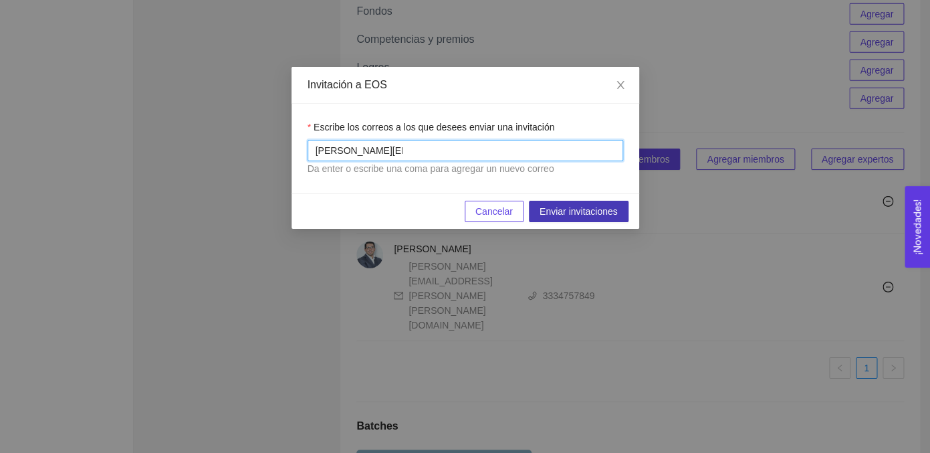
type input "[PERSON_NAME][EMAIL_ADDRESS][DOMAIN_NAME]"
click at [572, 211] on span "Enviar invitaciones" at bounding box center [578, 211] width 78 height 15
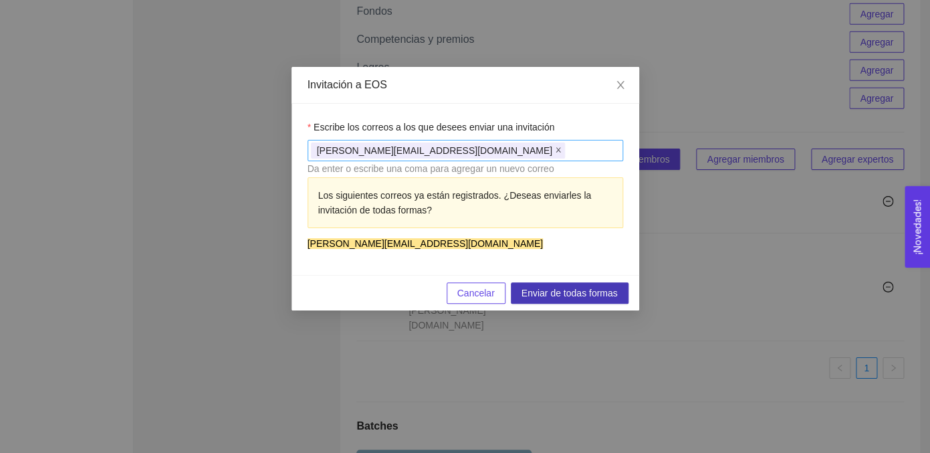
click at [555, 153] on icon "close" at bounding box center [558, 149] width 7 height 7
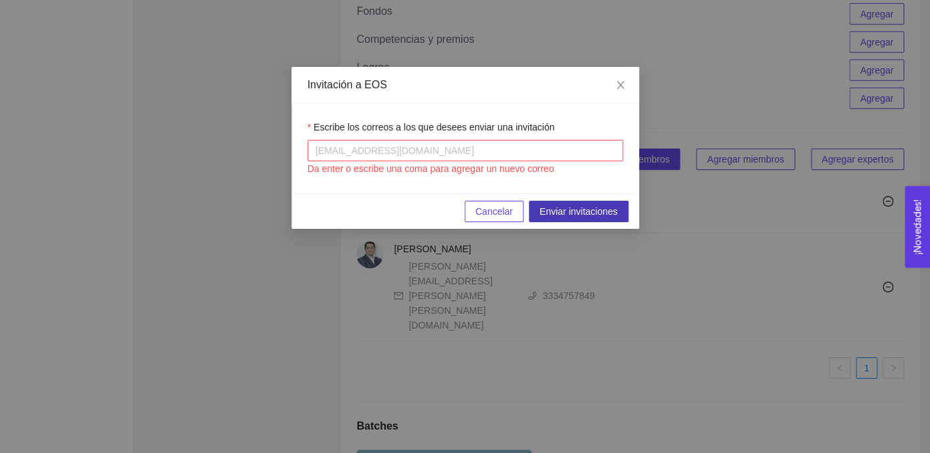
click at [394, 154] on div at bounding box center [465, 150] width 309 height 16
type input "[PERSON_NAME][EMAIL_ADDRESS][DOMAIN_NAME]"
click at [555, 209] on span "Enviar invitaciones" at bounding box center [578, 211] width 78 height 15
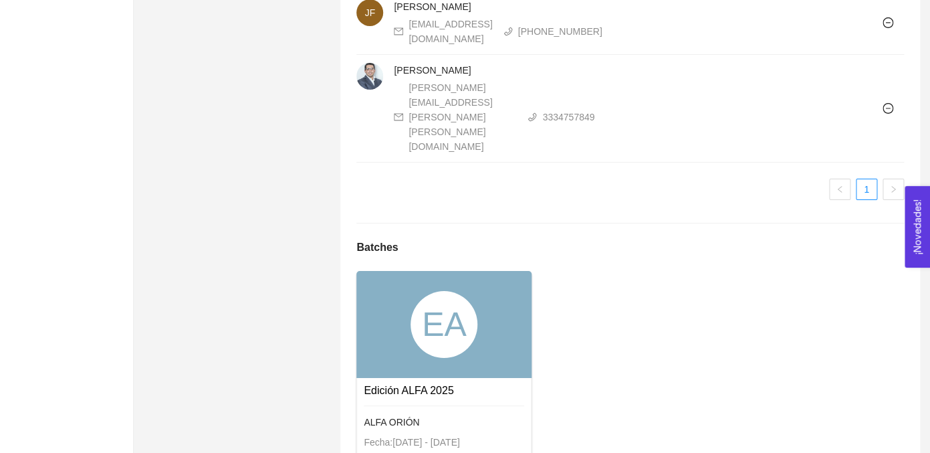
scroll to position [1796, 0]
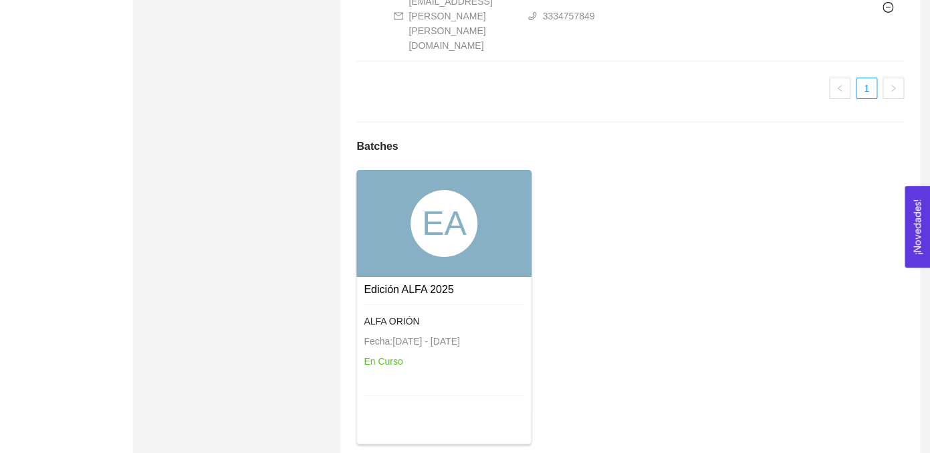
click at [419, 281] on div "Edición ALFA 2025" at bounding box center [409, 289] width 90 height 17
click at [423, 283] on link "Edición ALFA 2025" at bounding box center [409, 288] width 90 height 11
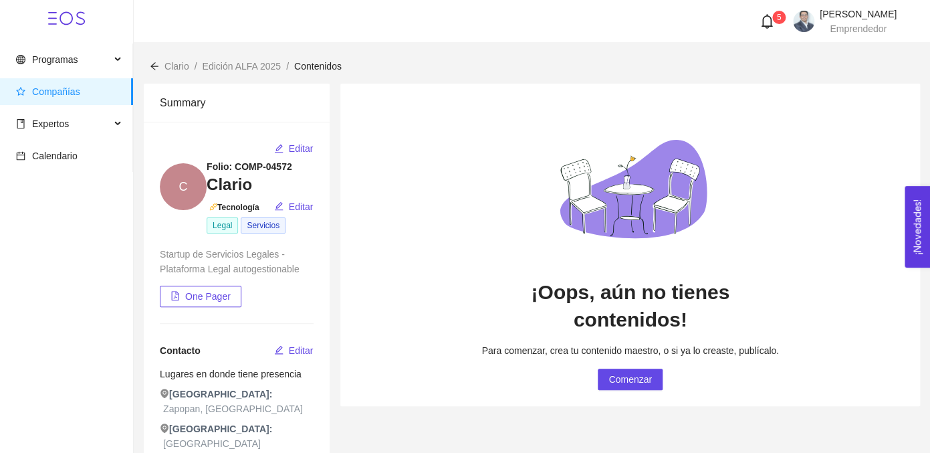
click at [337, 68] on span "Contenidos" at bounding box center [317, 66] width 47 height 11
click at [59, 118] on span "Expertos" at bounding box center [63, 123] width 94 height 27
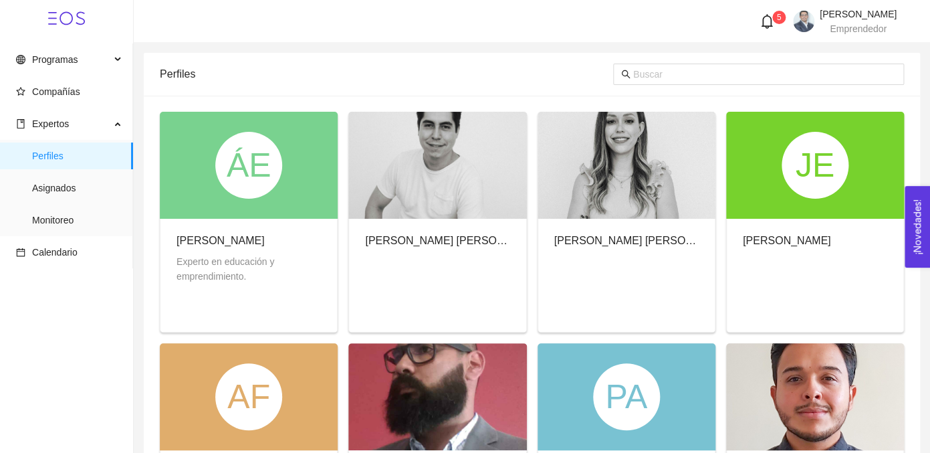
click at [761, 17] on icon "bell" at bounding box center [766, 21] width 11 height 15
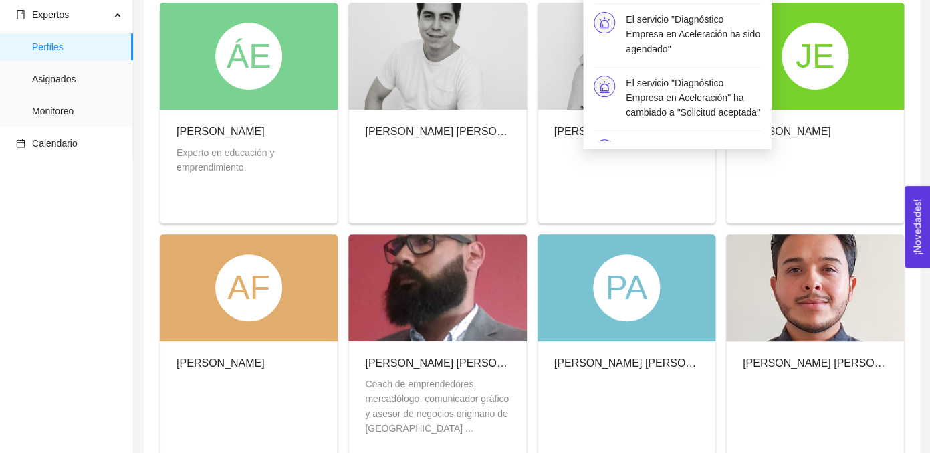
scroll to position [131, 0]
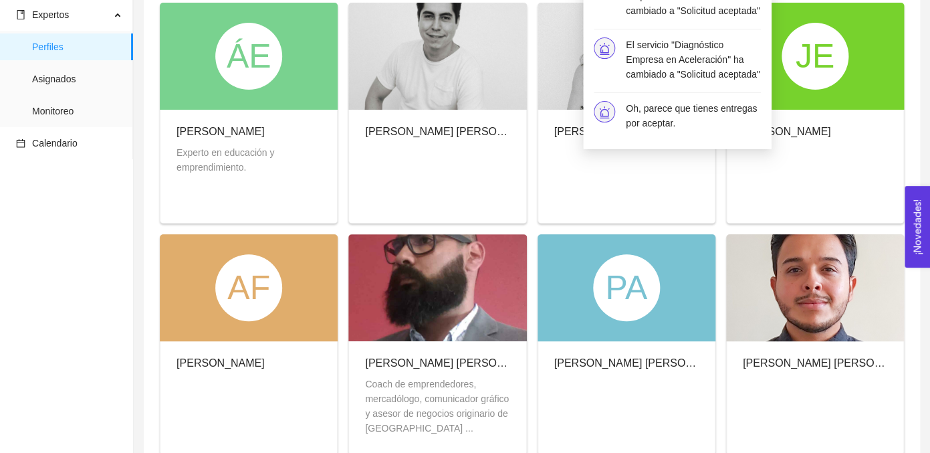
click at [669, 117] on h4 "Oh, parece que tienes entregas por aceptar." at bounding box center [693, 115] width 135 height 29
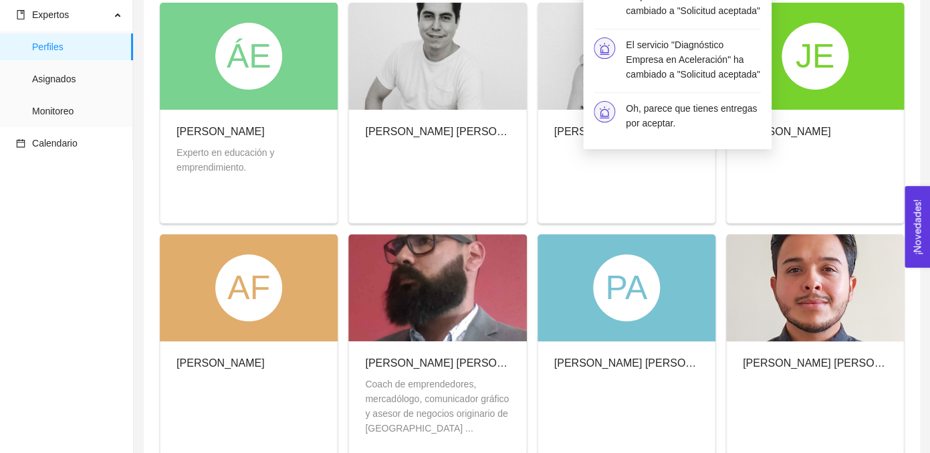
click at [669, 117] on h4 "Oh, parece que tienes entregas por aceptar." at bounding box center [693, 115] width 135 height 29
click at [605, 111] on icon "alert" at bounding box center [604, 112] width 12 height 12
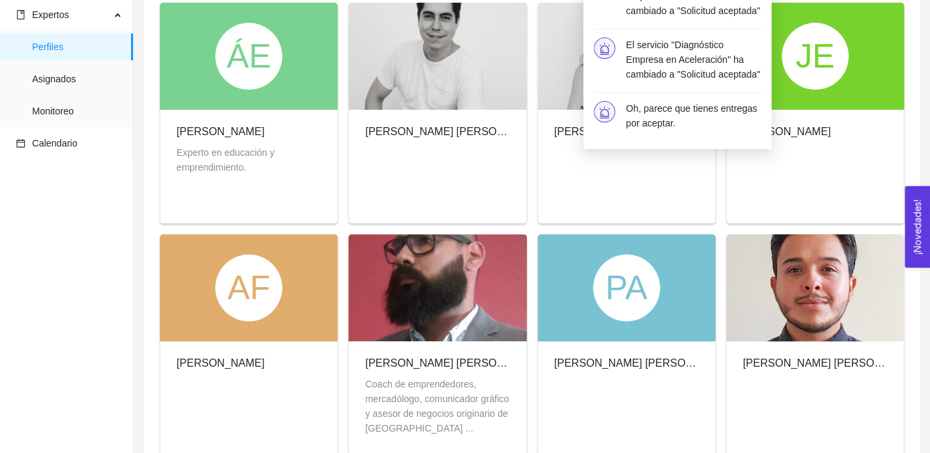
click at [605, 111] on icon "alert" at bounding box center [604, 112] width 12 height 12
click at [604, 106] on span at bounding box center [604, 111] width 21 height 21
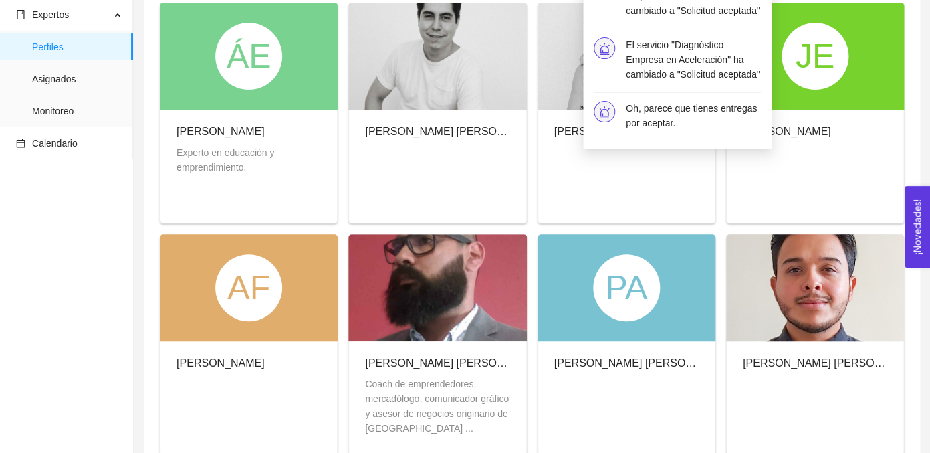
click at [604, 106] on span at bounding box center [604, 111] width 21 height 21
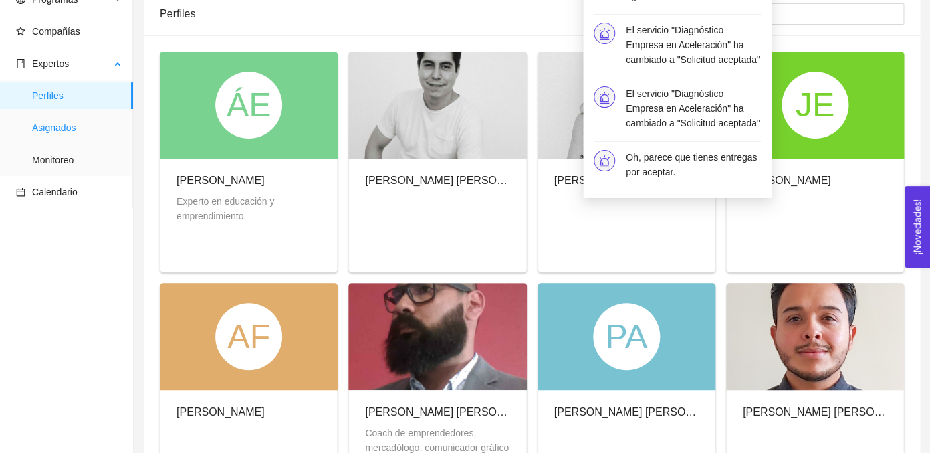
scroll to position [34, 0]
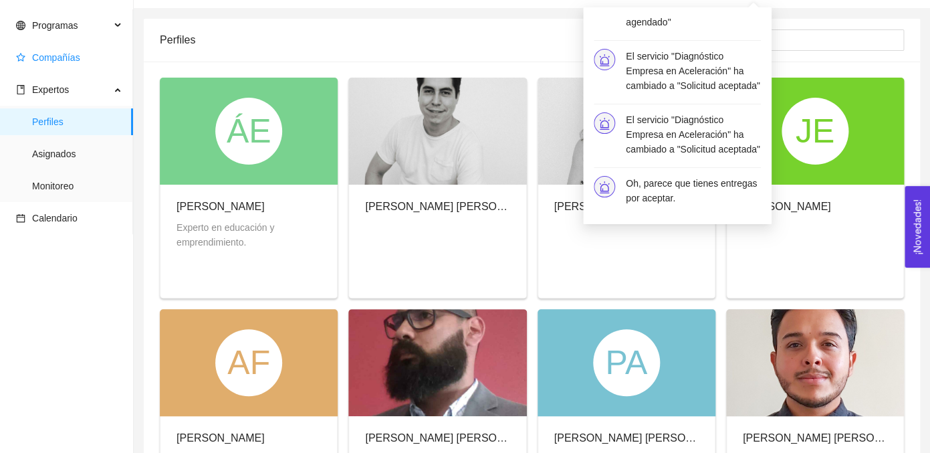
click at [78, 61] on span "Compañías" at bounding box center [56, 57] width 48 height 11
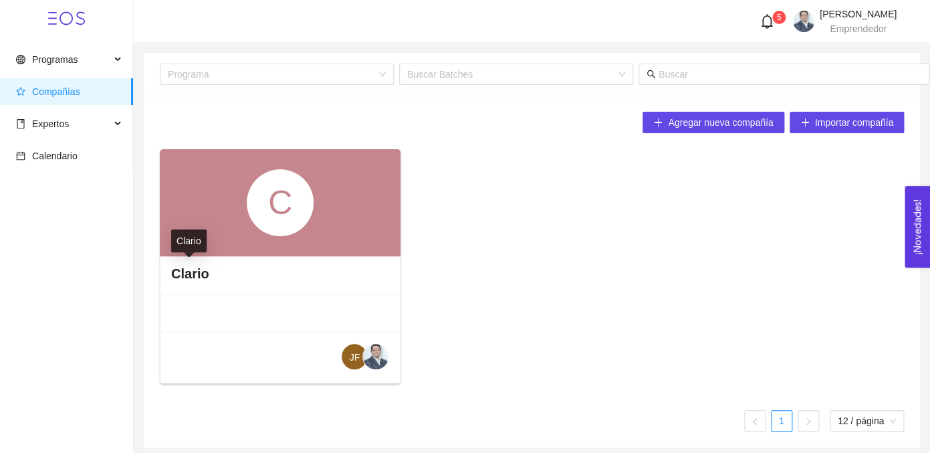
click at [186, 279] on h4 "Clario" at bounding box center [190, 273] width 38 height 19
